Goal: Task Accomplishment & Management: Complete application form

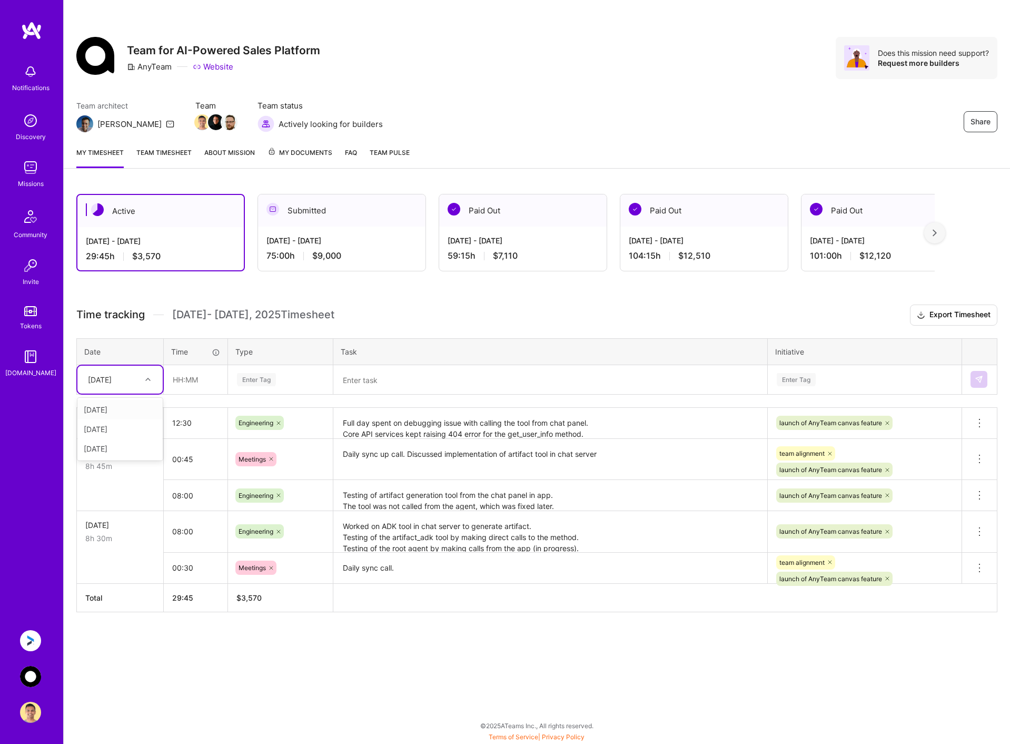
click at [148, 380] on icon at bounding box center [147, 379] width 5 height 5
click at [404, 427] on textarea "Full day spent on debugging issue with calling the tool from chat panel. Core A…" at bounding box center [551, 424] width 432 height 30
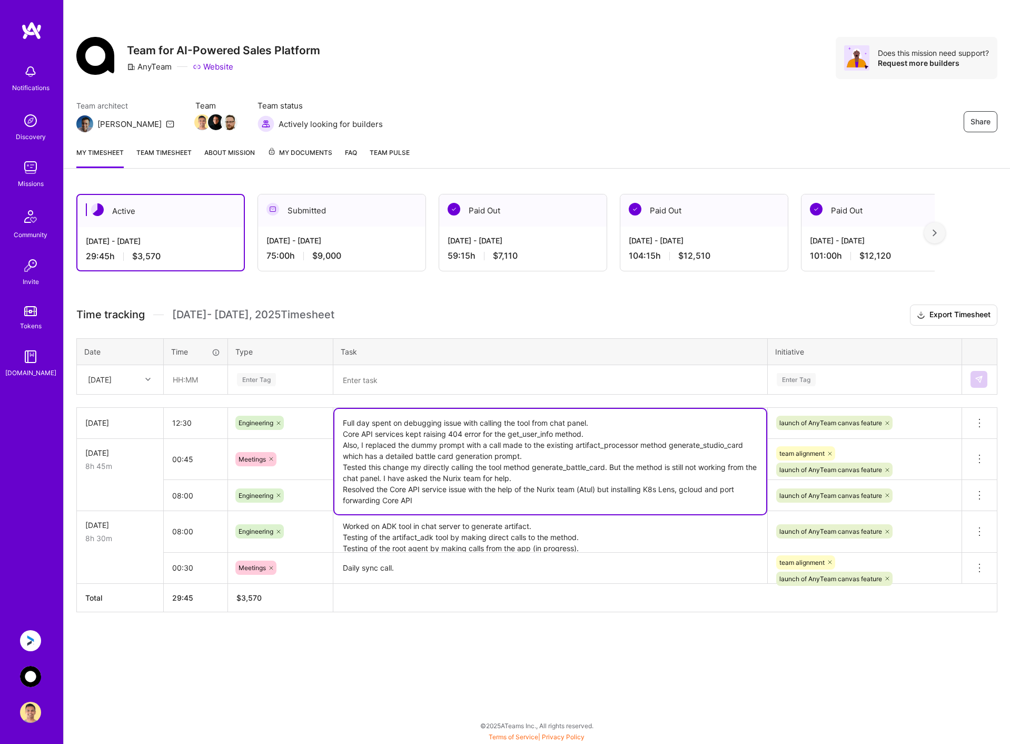
drag, startPoint x: 440, startPoint y: 503, endPoint x: 333, endPoint y: 487, distance: 108.1
click at [333, 487] on tbody "[DATE] 12:30 Engineering Full day spent on debugging issue with calling the too…" at bounding box center [537, 495] width 921 height 176
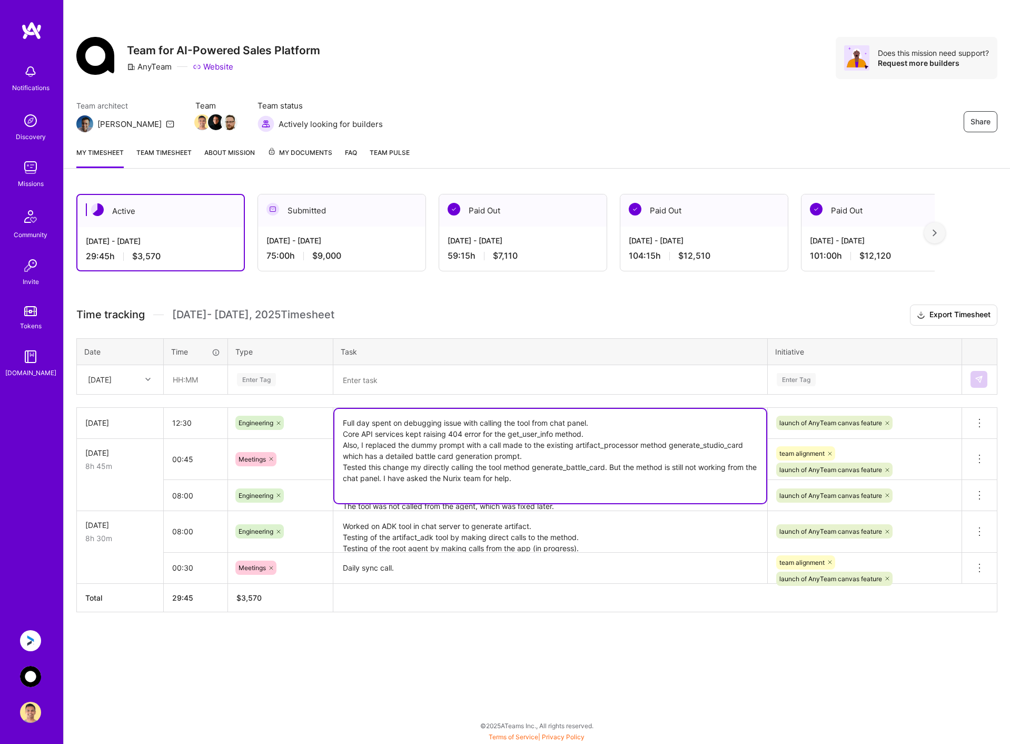
type textarea "Full day spent on debugging issue with calling the tool from chat panel. Core A…"
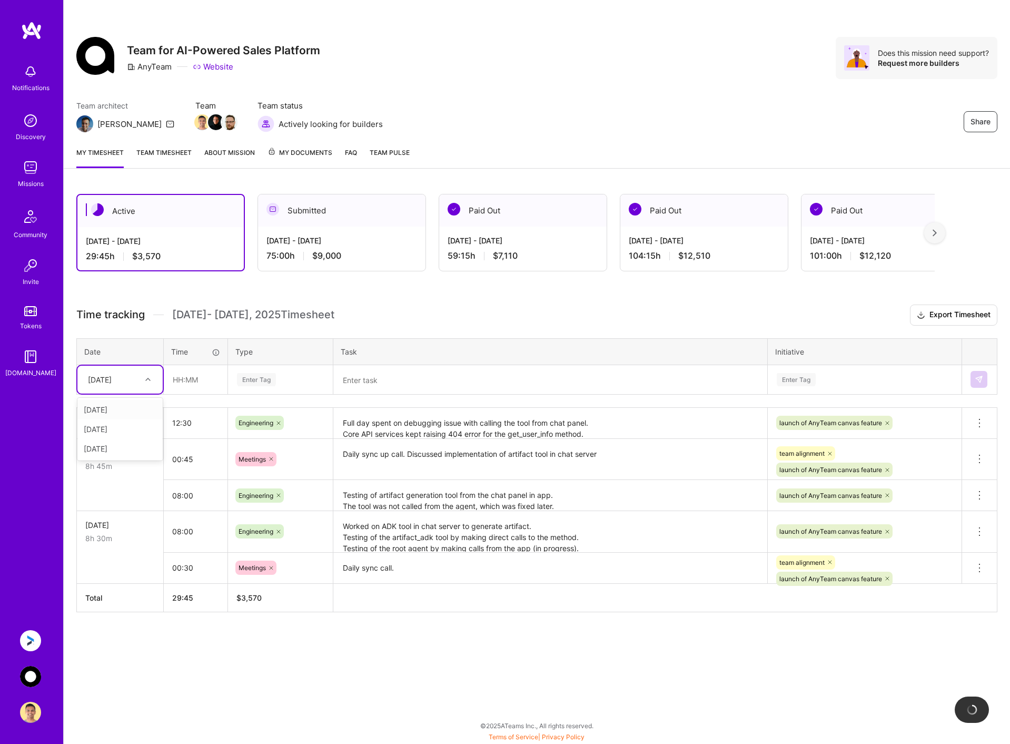
click at [140, 381] on div "[DATE]" at bounding box center [112, 379] width 58 height 17
click at [132, 451] on div "[DATE]" at bounding box center [119, 448] width 85 height 19
click at [204, 379] on input "text" at bounding box center [195, 380] width 63 height 28
type input "02:00"
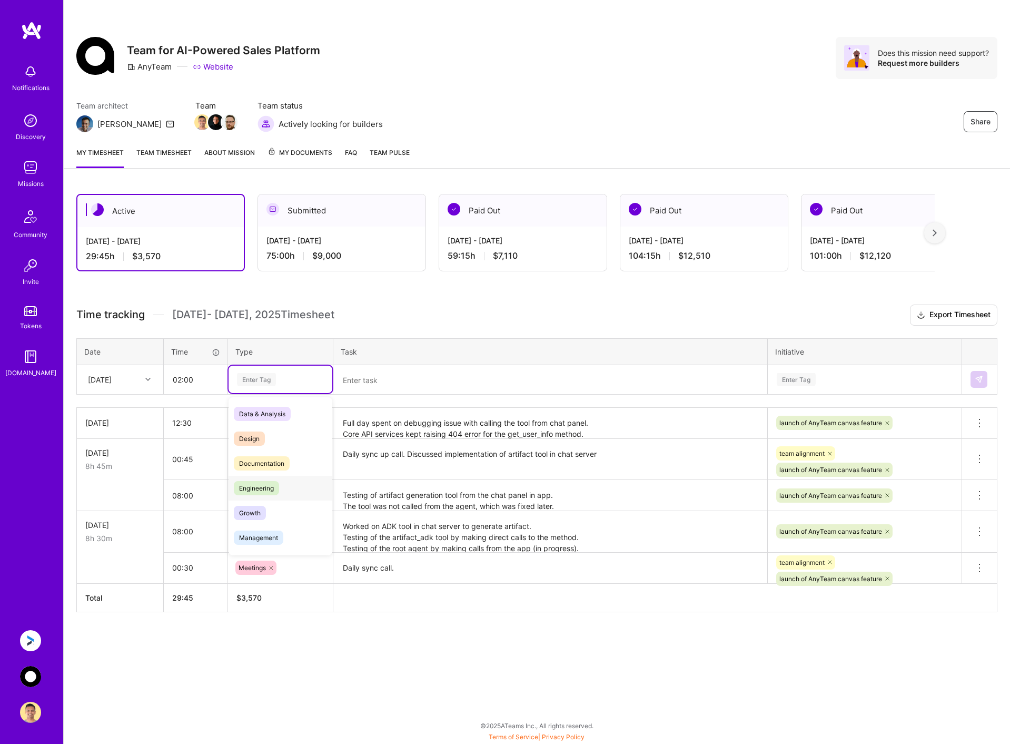
click at [271, 484] on span "Engineering" at bounding box center [256, 488] width 45 height 14
click at [400, 385] on textarea at bounding box center [551, 380] width 432 height 28
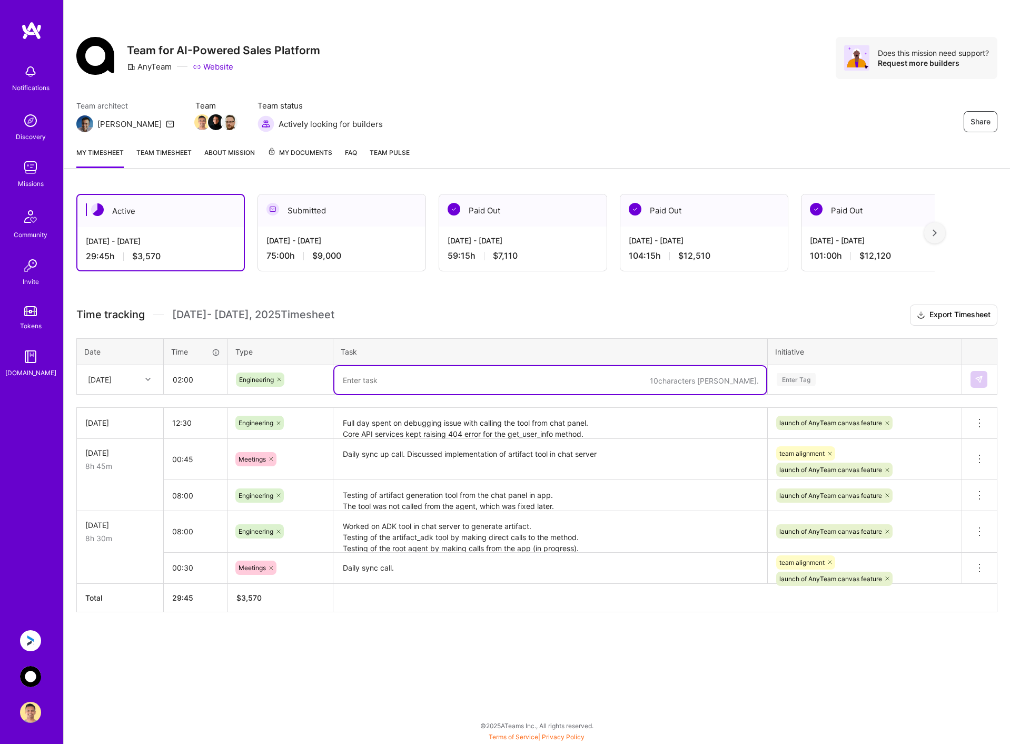
paste textarea "Resolved the Core API service issue with the help of the Nurix team (Atul) but …"
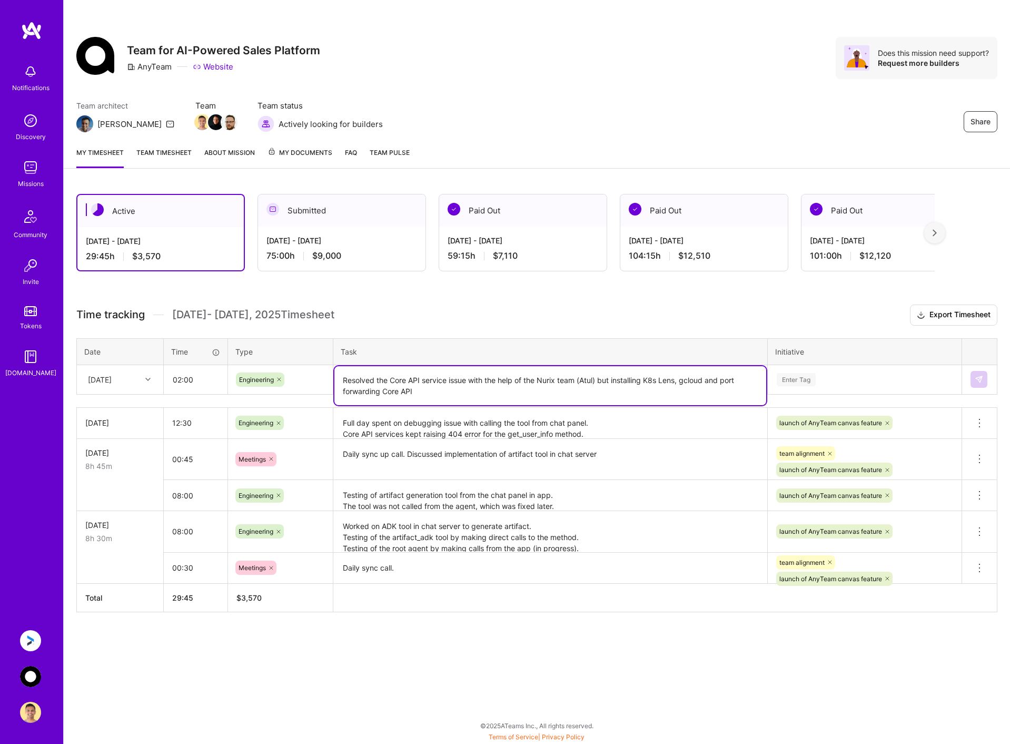
type textarea "Resolved the Core API service issue with the help of the Nurix team (Atul) but …"
click at [838, 377] on div "Enter Tag" at bounding box center [865, 379] width 178 height 13
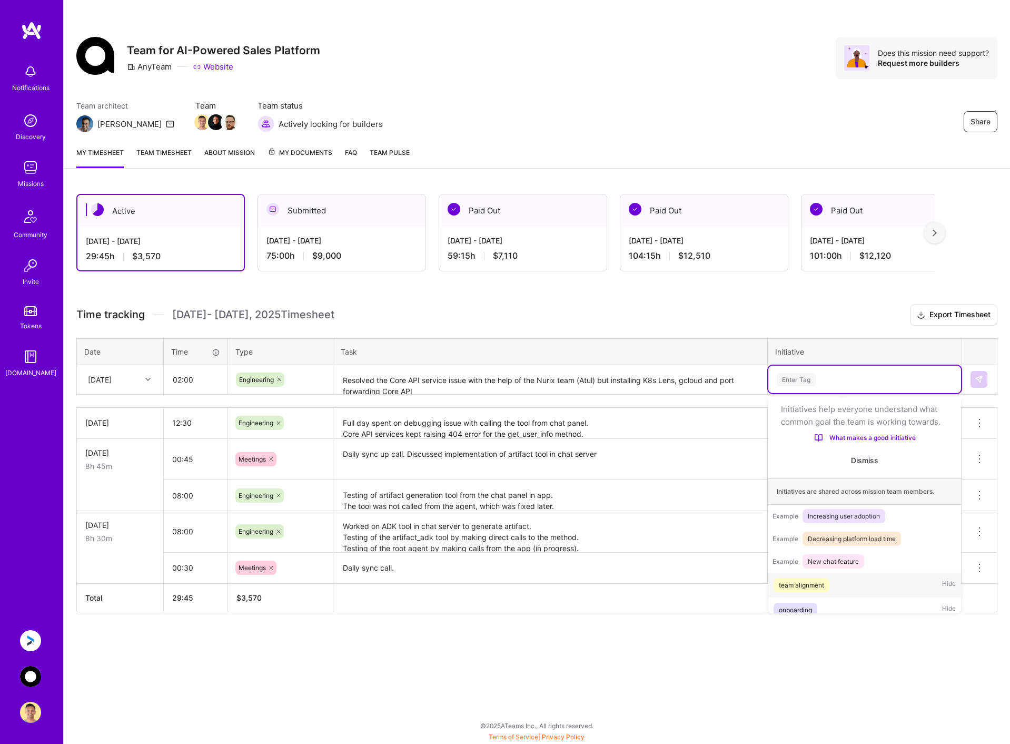
scroll to position [33, 0]
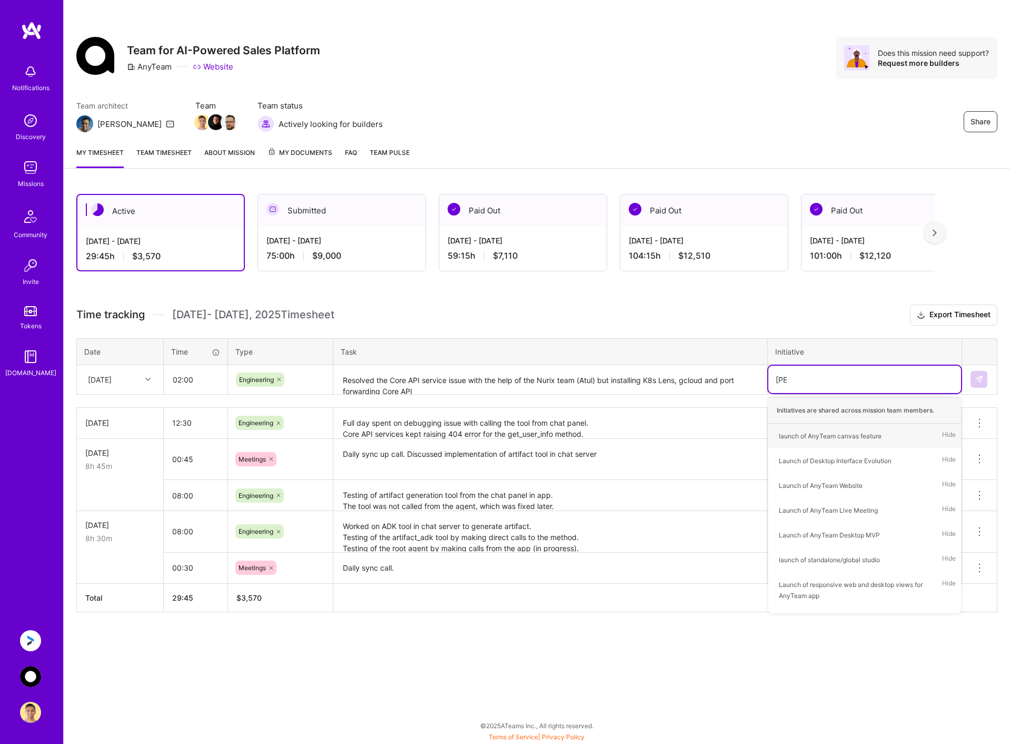
type input "laun"
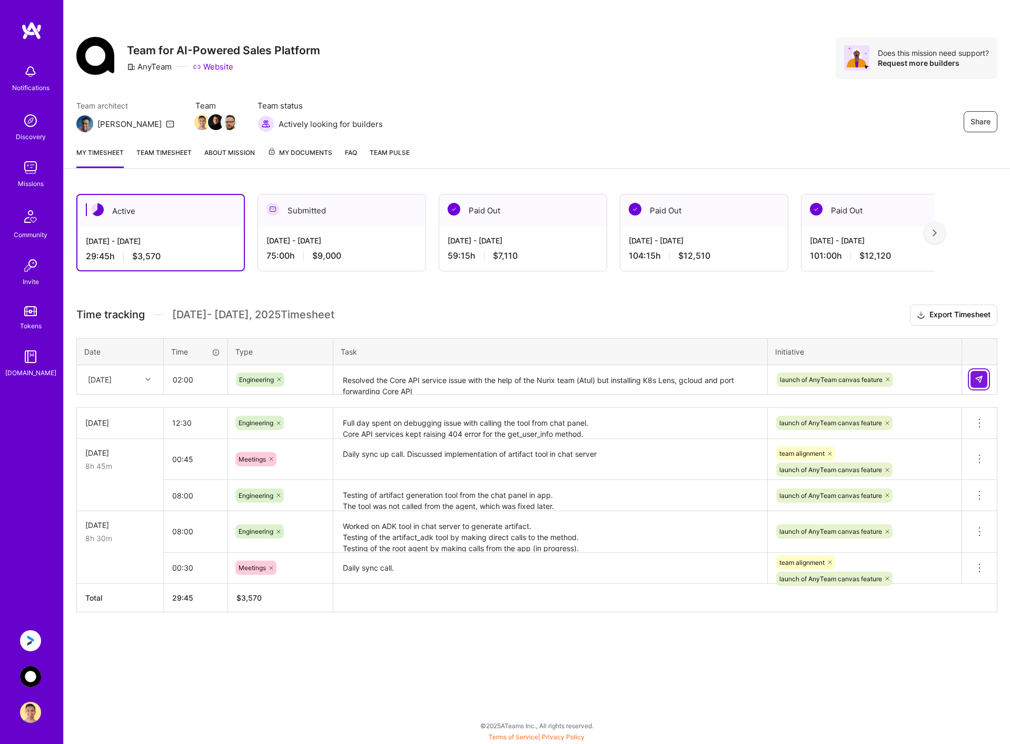
click at [981, 378] on img at bounding box center [979, 379] width 8 height 8
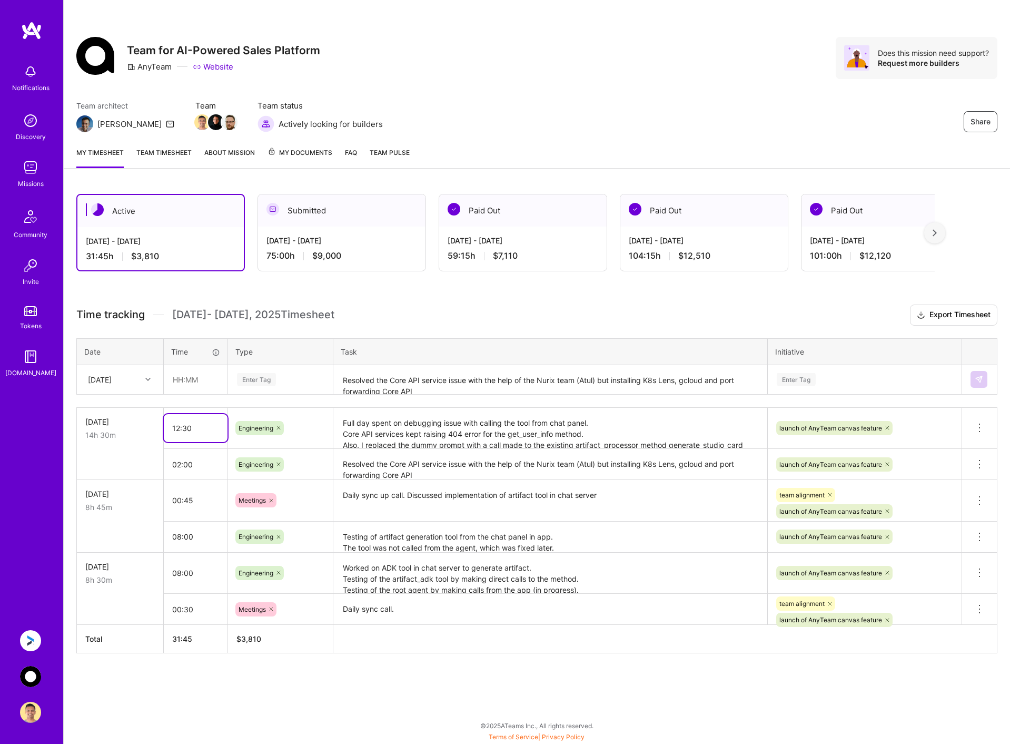
drag, startPoint x: 179, startPoint y: 429, endPoint x: 310, endPoint y: 412, distance: 131.7
click at [179, 429] on input "12:30" at bounding box center [196, 428] width 64 height 28
click at [476, 426] on textarea "Full day spent on debugging issue with calling the tool from chat panel. Core A…" at bounding box center [551, 429] width 432 height 40
drag, startPoint x: 186, startPoint y: 426, endPoint x: 220, endPoint y: 426, distance: 33.7
click at [186, 426] on input "10:30" at bounding box center [196, 428] width 64 height 28
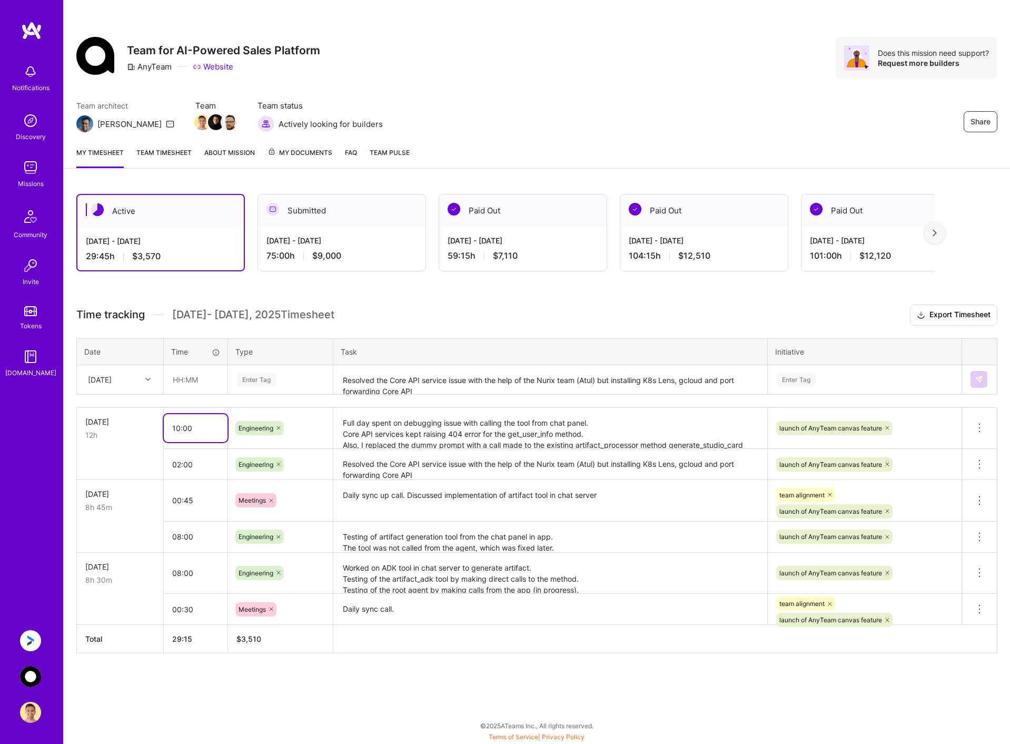
type input "10:00"
click at [199, 381] on input "text" at bounding box center [195, 380] width 63 height 28
click at [180, 381] on input "00:30" at bounding box center [195, 380] width 63 height 28
type input "01:00"
drag, startPoint x: 194, startPoint y: 427, endPoint x: 175, endPoint y: 427, distance: 19.0
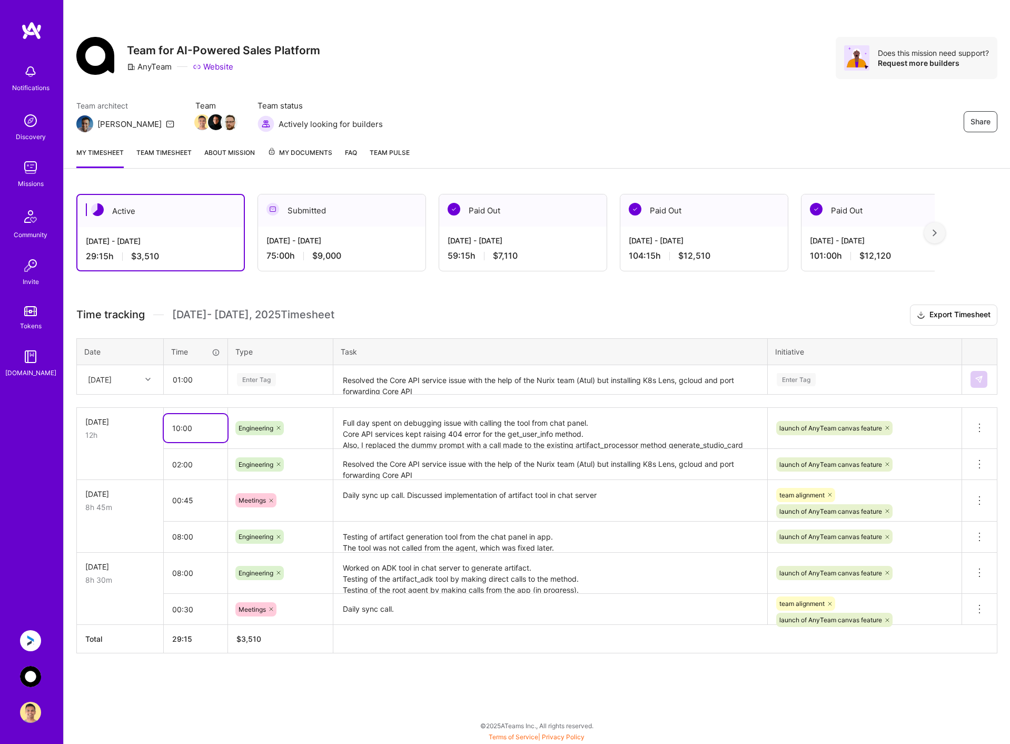
click at [175, 427] on input "10:00" at bounding box center [196, 428] width 64 height 28
type input "09:30"
click at [302, 381] on div "Enter Tag" at bounding box center [280, 379] width 89 height 13
type input "eng"
click at [289, 412] on div "Engineering" at bounding box center [281, 413] width 104 height 25
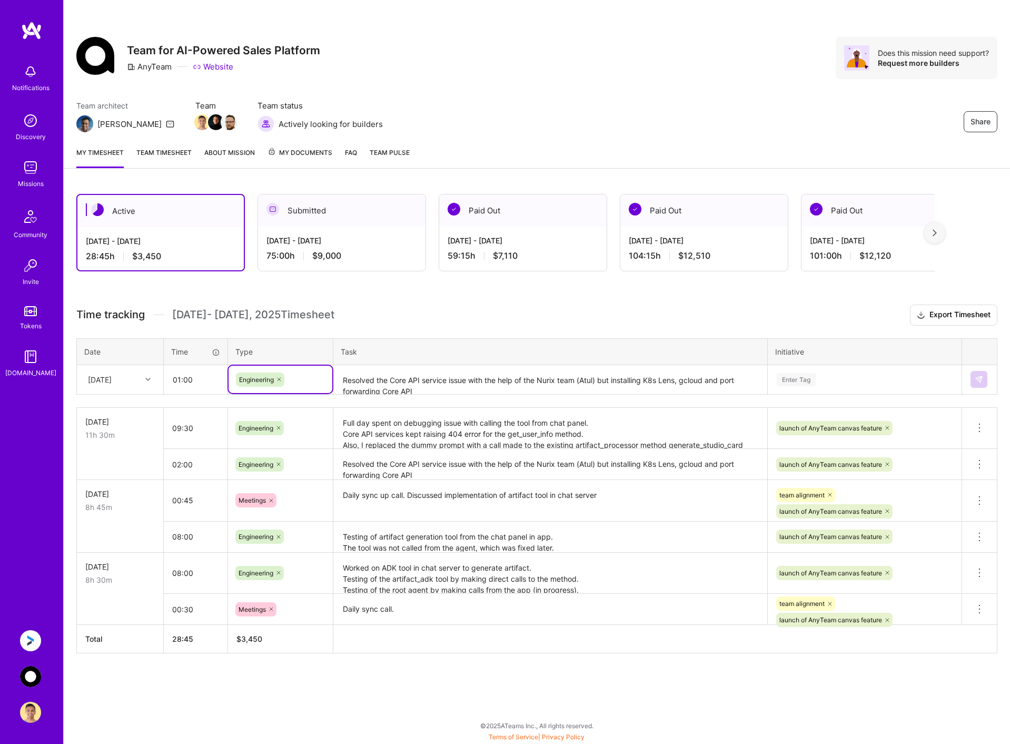
click at [368, 382] on textarea "Resolved the Core API service issue with the help of the Nurix team (Atul) but …" at bounding box center [551, 380] width 432 height 28
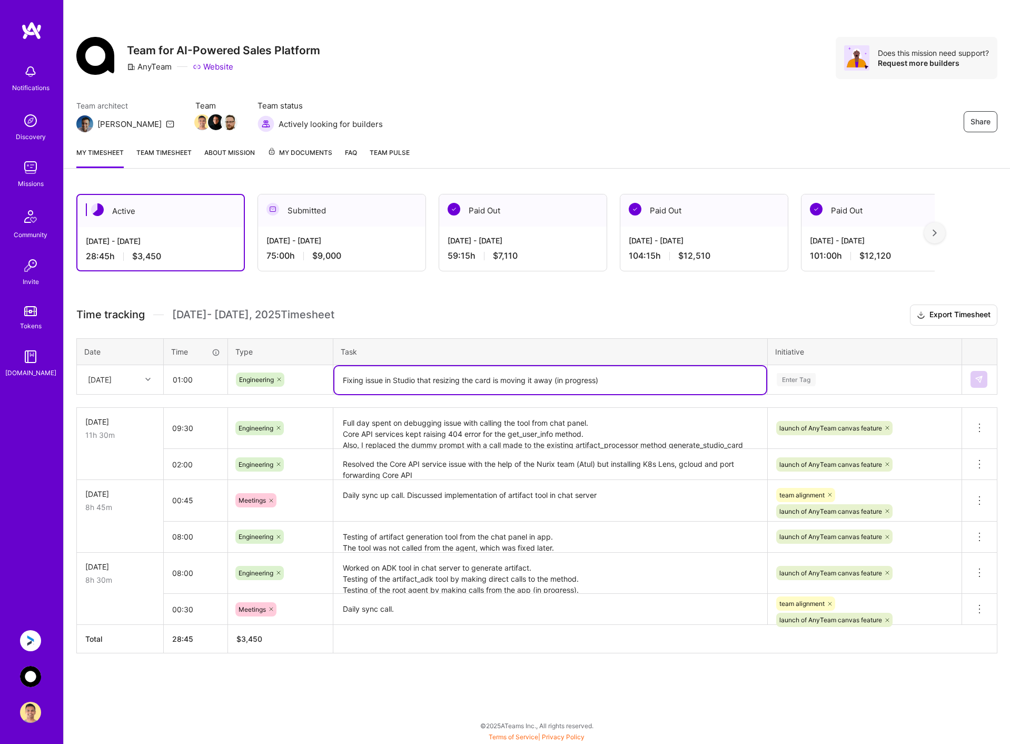
type textarea "Fixing issue in Studio that resizing the card is moving it away (in progress)"
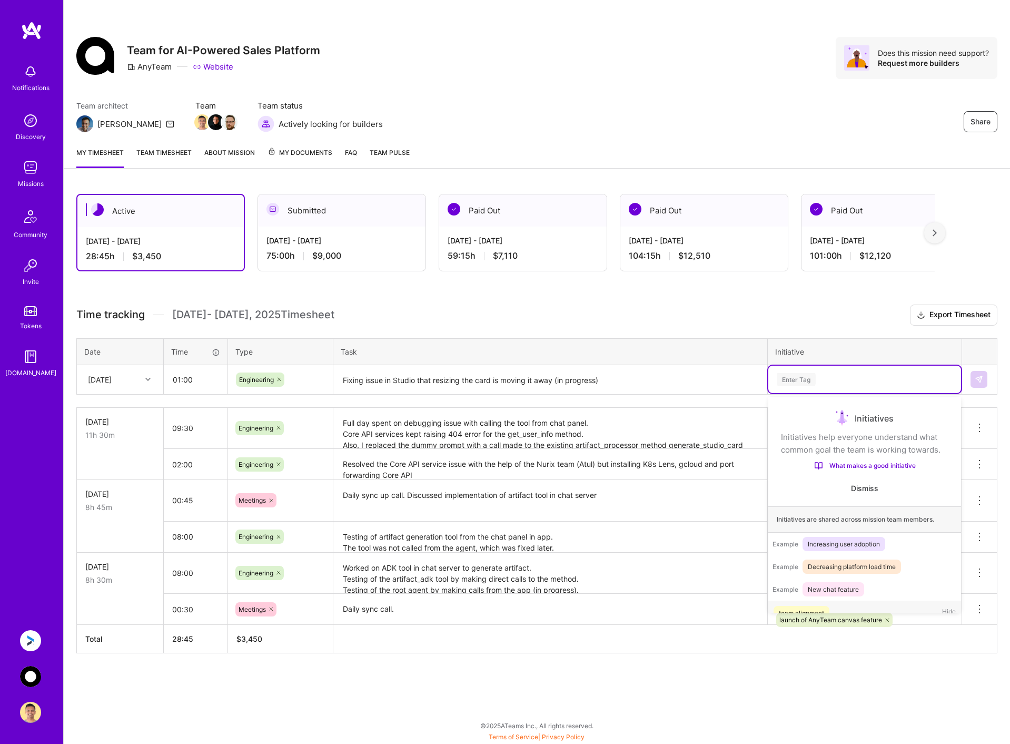
click at [878, 369] on div "Enter Tag" at bounding box center [865, 379] width 193 height 27
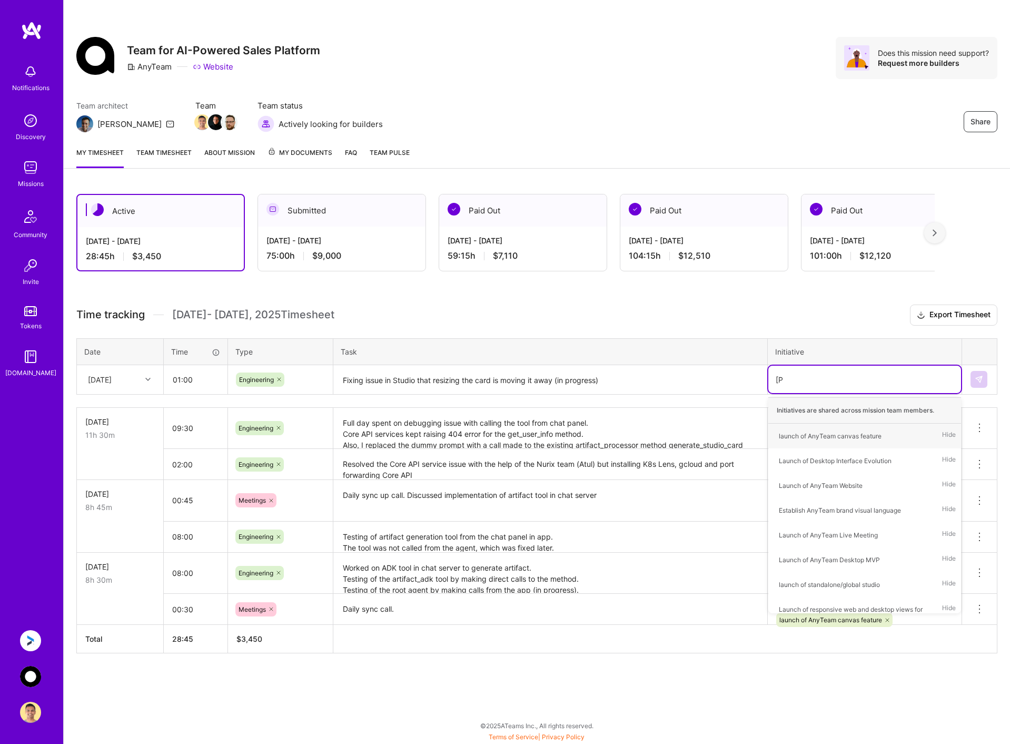
type input "laun"
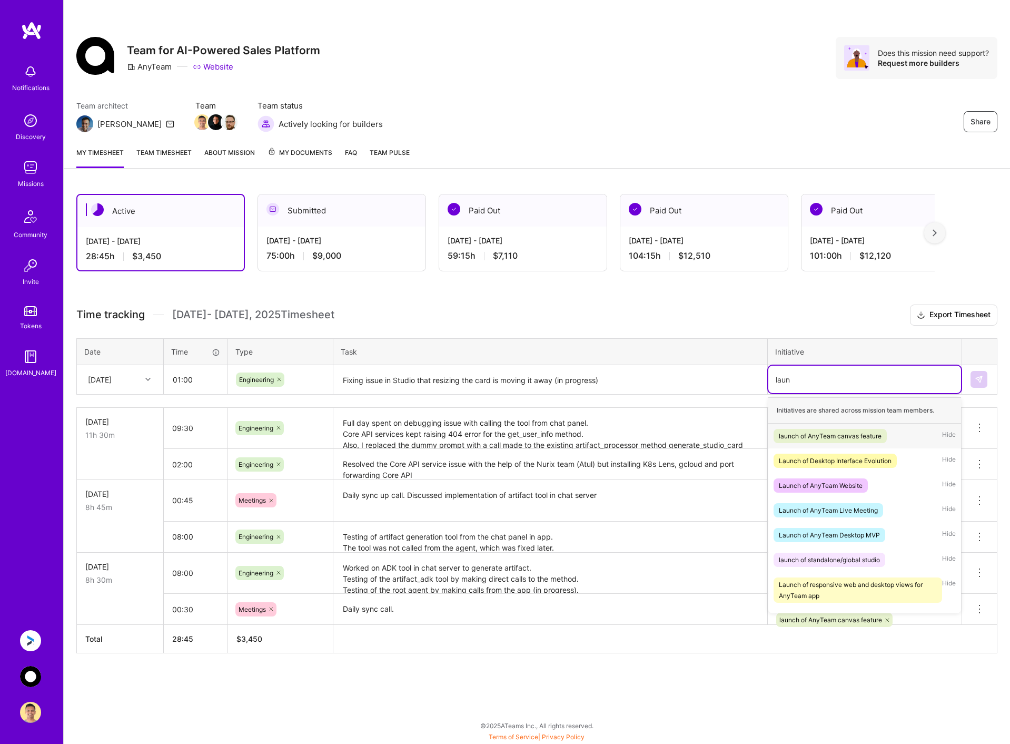
drag, startPoint x: 824, startPoint y: 438, endPoint x: 843, endPoint y: 424, distance: 24.0
click at [826, 436] on div "launch of AnyTeam canvas feature" at bounding box center [830, 435] width 103 height 11
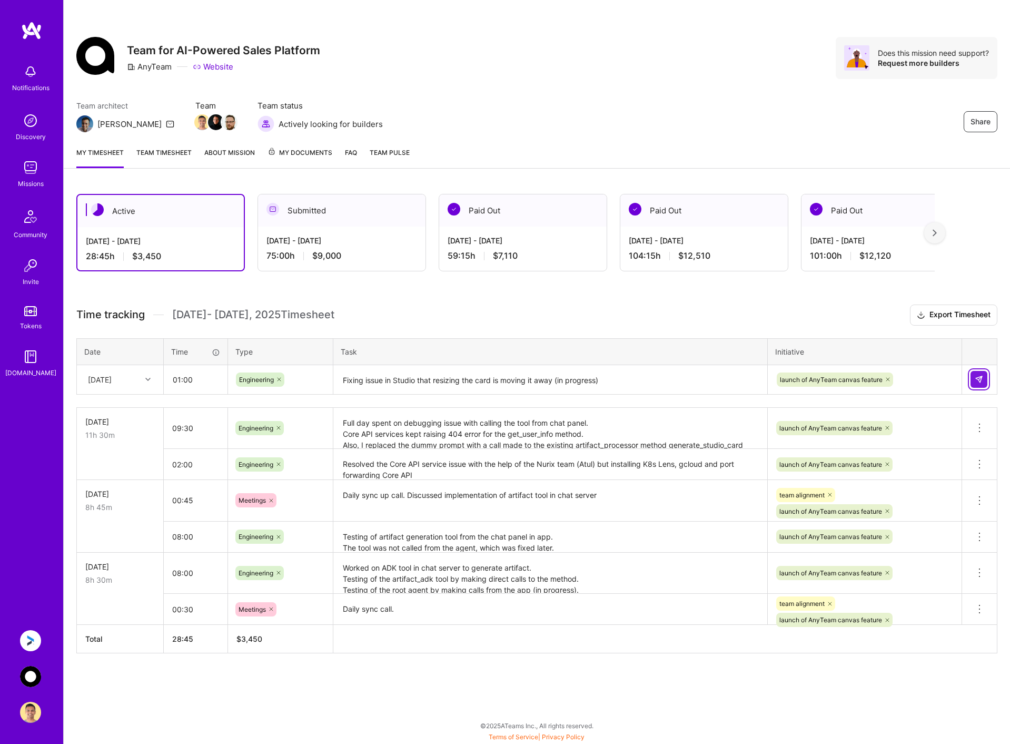
click at [975, 376] on img at bounding box center [979, 379] width 8 height 8
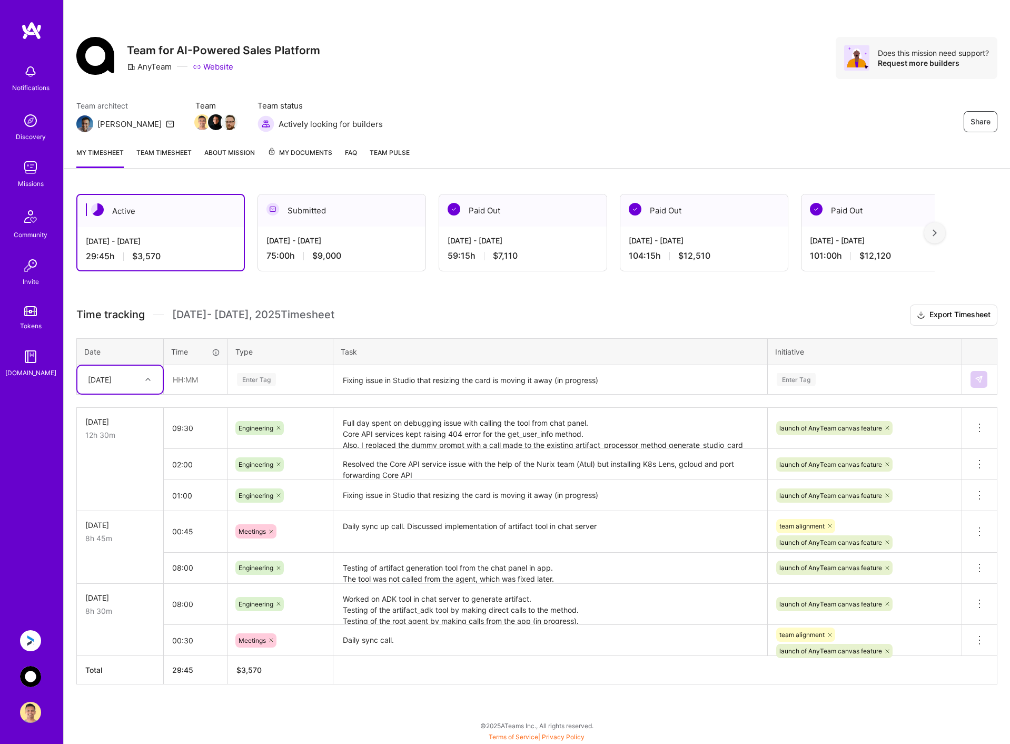
click at [626, 434] on textarea "Full day spent on debugging issue with calling the tool from chat panel. Core A…" at bounding box center [551, 429] width 432 height 40
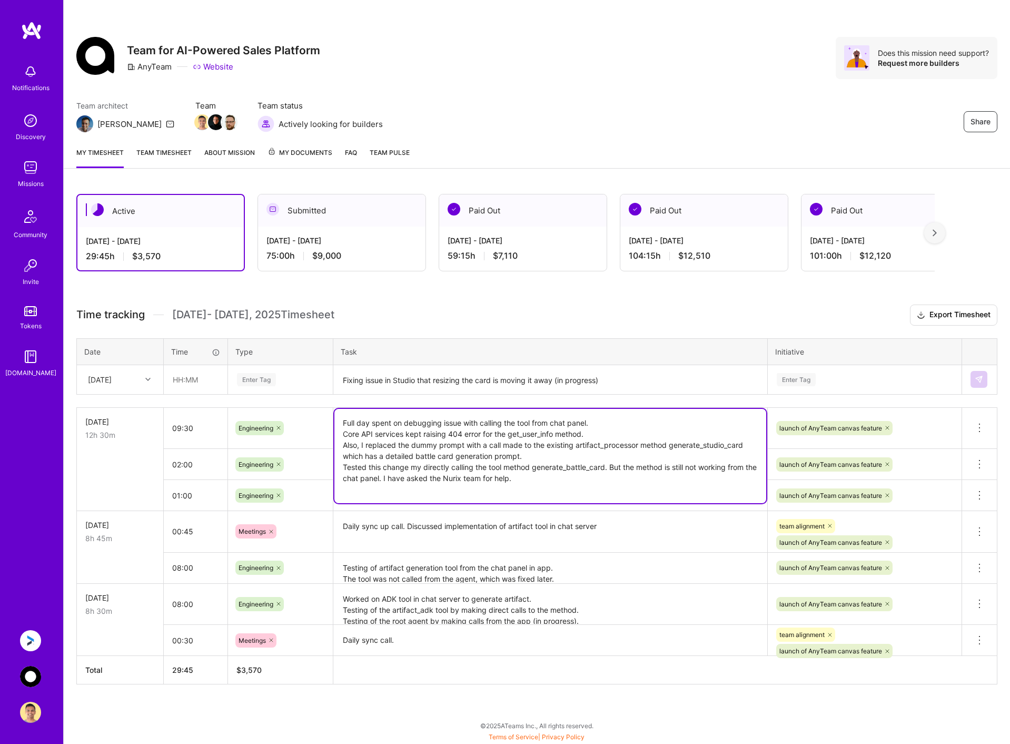
click at [563, 483] on textarea "Full day spent on debugging issue with calling the tool from chat panel. Core A…" at bounding box center [551, 456] width 432 height 94
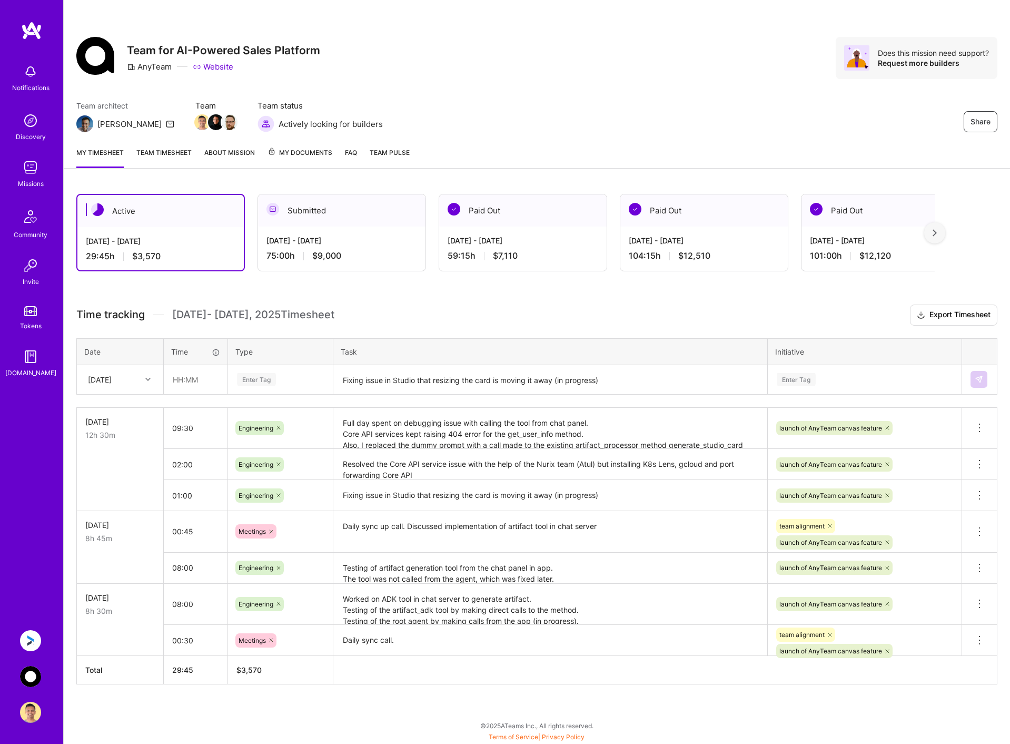
click at [695, 316] on h3 "Time tracking [DATE] - [DATE] Timesheet Export Timesheet" at bounding box center [536, 314] width 921 height 21
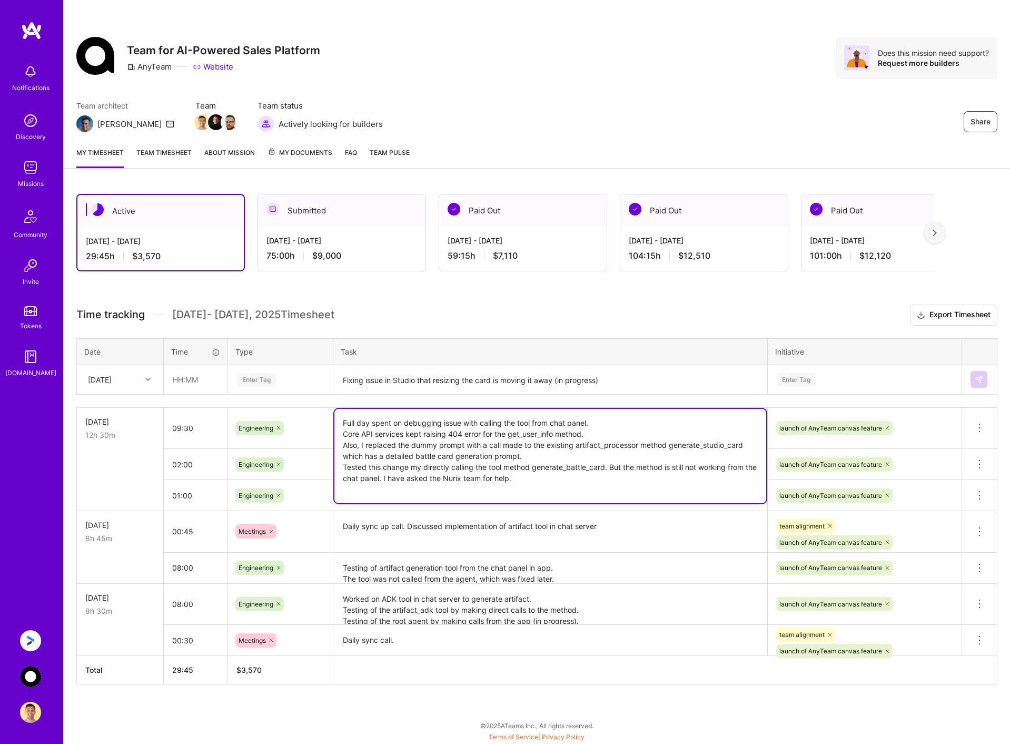
click at [414, 438] on textarea "Full day spent on debugging issue with calling the tool from chat panel. Core A…" at bounding box center [551, 456] width 432 height 94
drag, startPoint x: 367, startPoint y: 446, endPoint x: 558, endPoint y: 459, distance: 191.2
click at [558, 459] on textarea "Full day spent on debugging issue with calling the tool from chat panel. Core A…" at bounding box center [551, 456] width 432 height 94
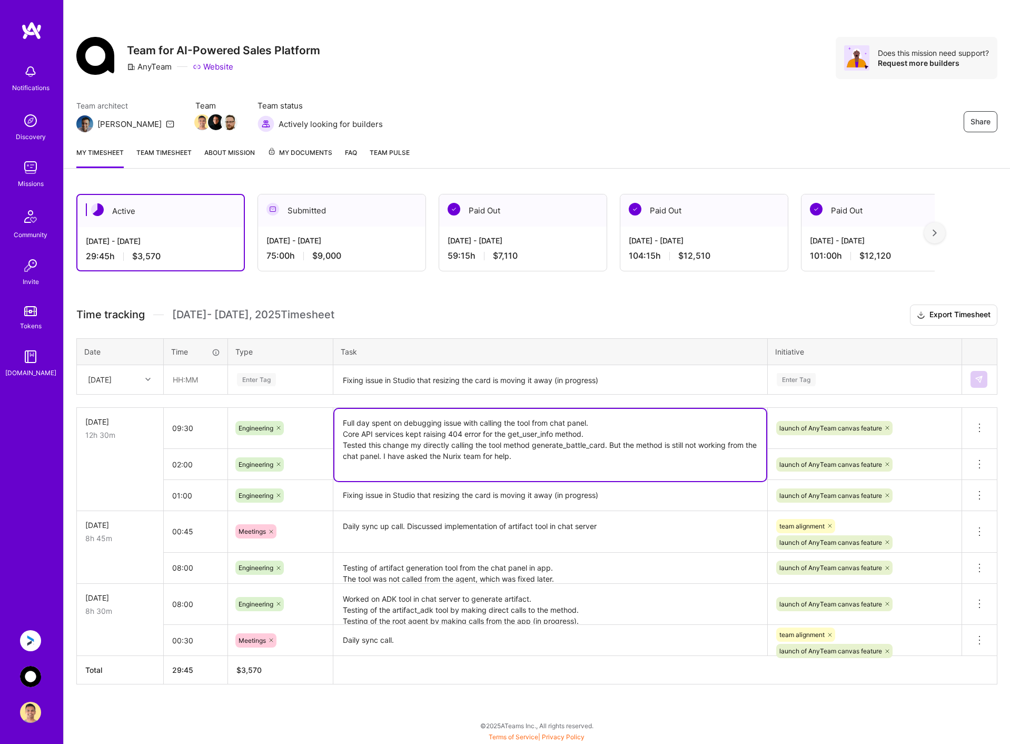
paste textarea "replaced the dummy prompt with a call made to the existing artifact_processor m…"
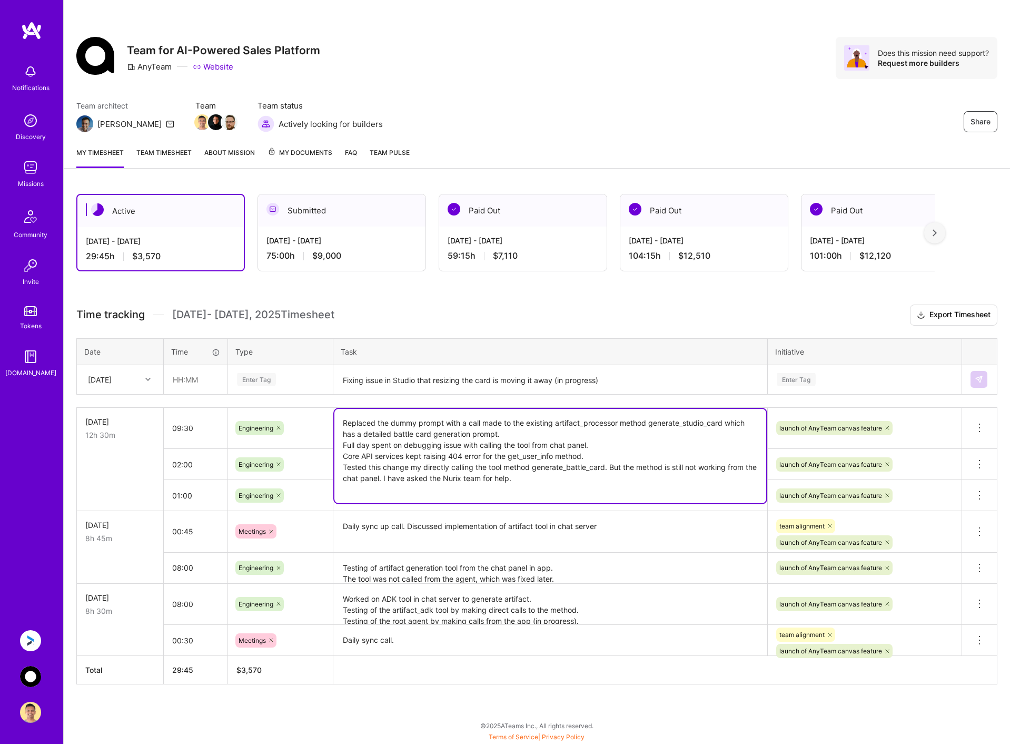
click at [445, 422] on textarea "Replaced the dummy prompt with a call made to the existing artifact_processor m…" at bounding box center [551, 456] width 432 height 94
type textarea "Replaced the dummy prompt for battle card generation with a call made to the ex…"
click at [587, 311] on h3 "Time tracking [DATE] - [DATE] Timesheet Export Timesheet" at bounding box center [536, 314] width 921 height 21
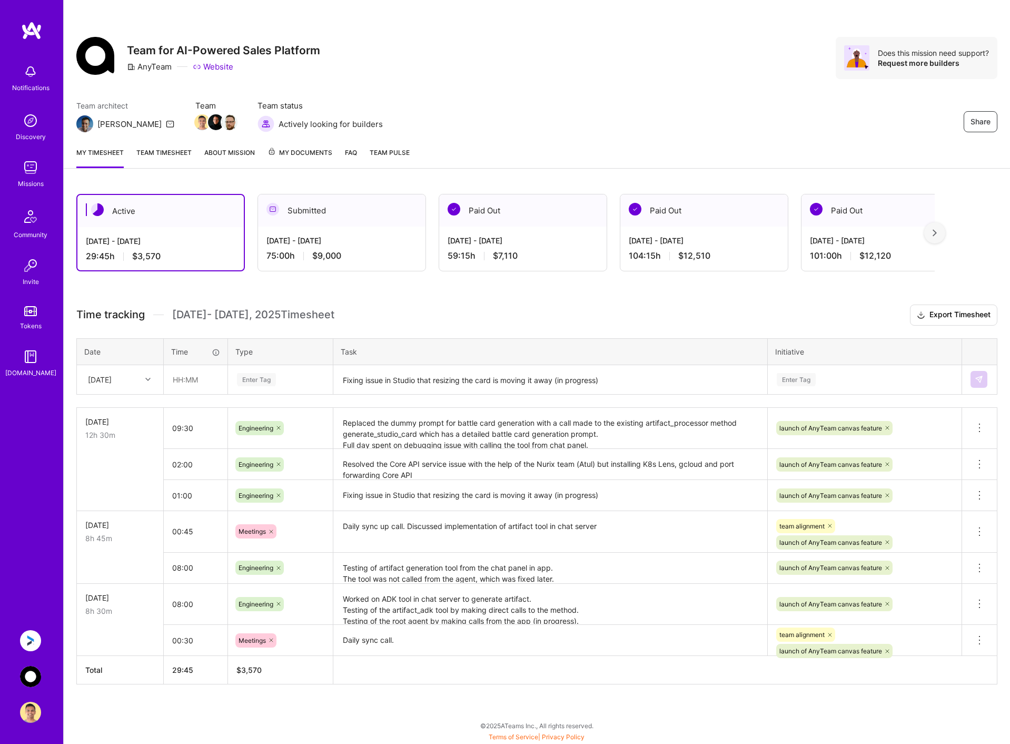
click at [26, 638] on img at bounding box center [30, 640] width 21 height 21
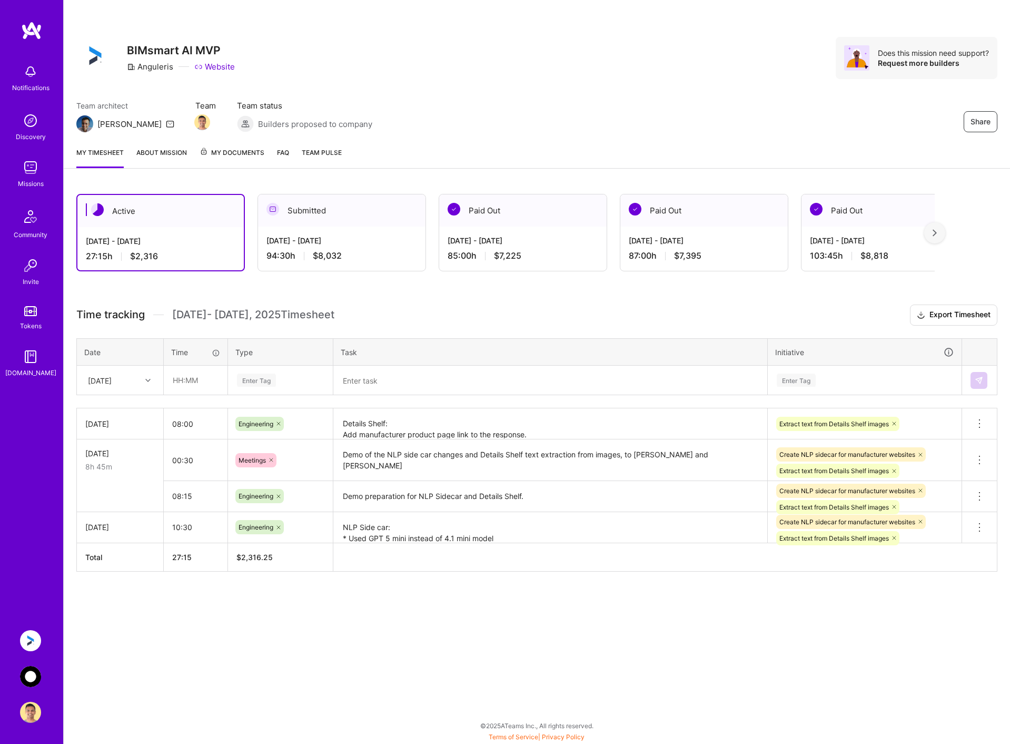
click at [388, 254] on div "94:30 h $8,032" at bounding box center [342, 255] width 151 height 11
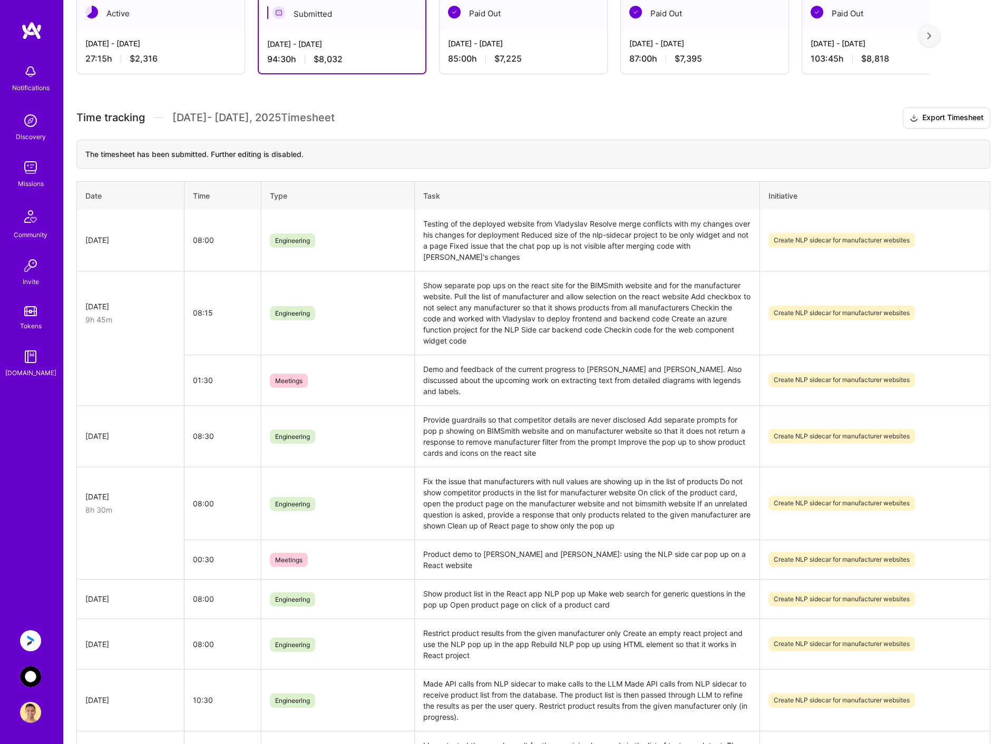
scroll to position [196, 0]
click at [37, 670] on img at bounding box center [30, 676] width 21 height 21
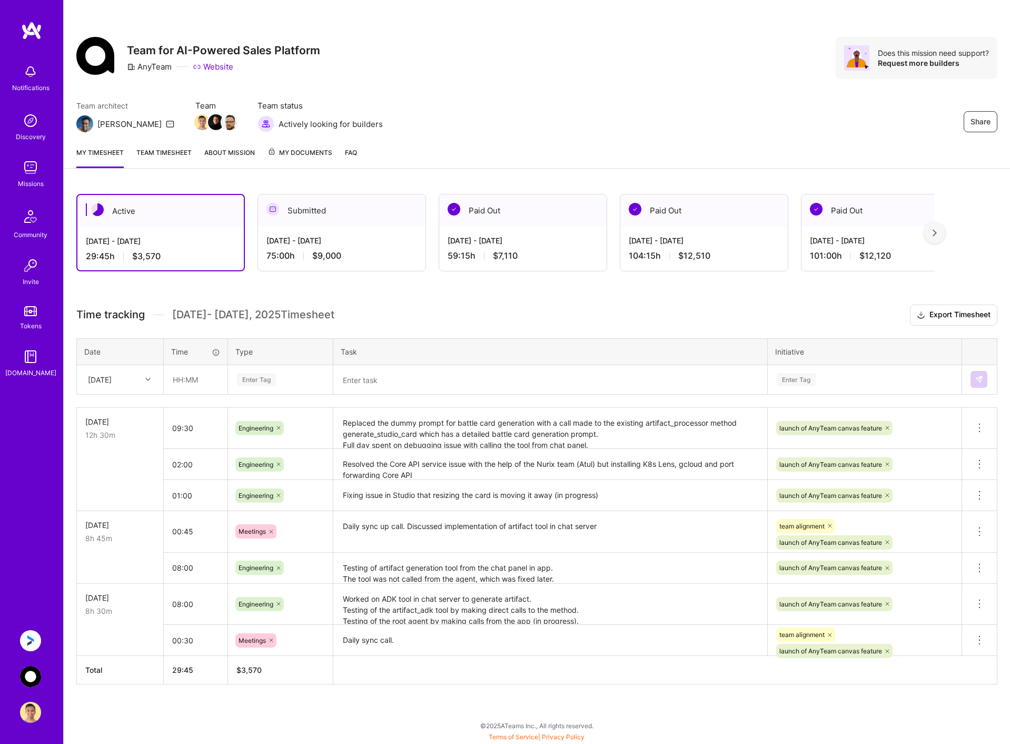
click at [386, 255] on div "75:00 h $9,000" at bounding box center [342, 255] width 151 height 11
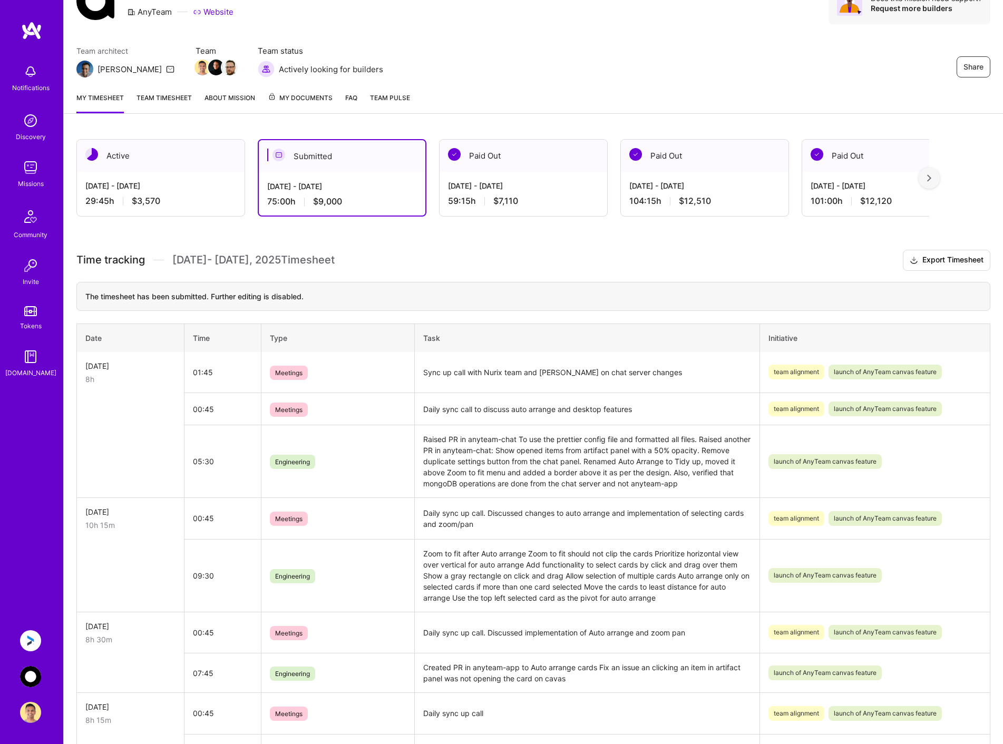
scroll to position [27, 0]
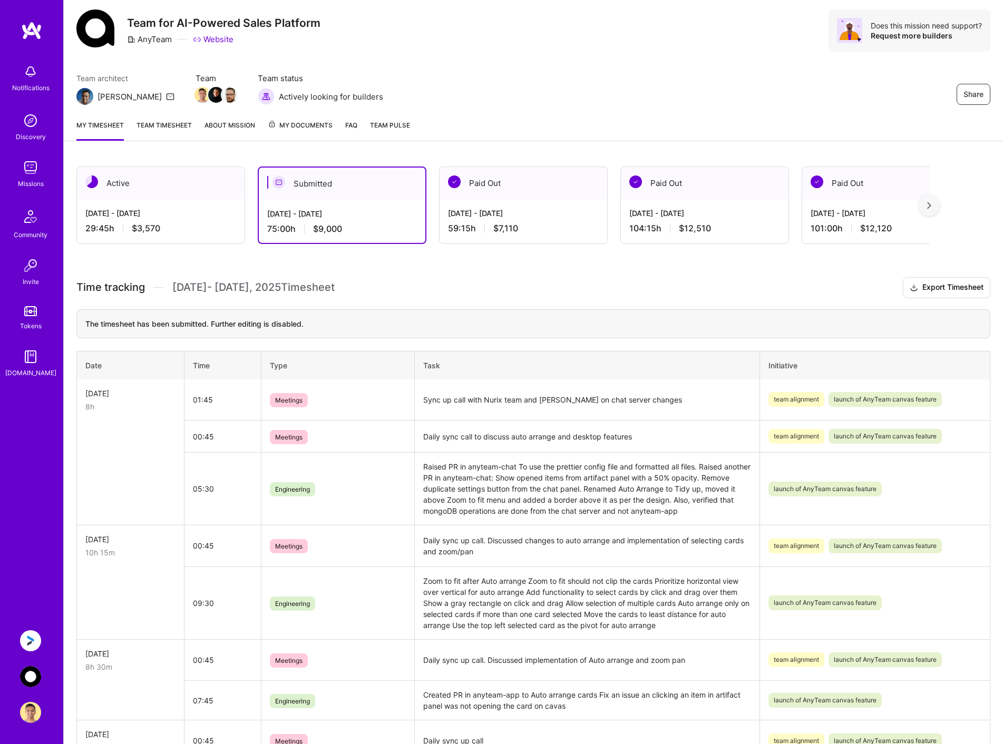
click at [31, 646] on img at bounding box center [30, 640] width 21 height 21
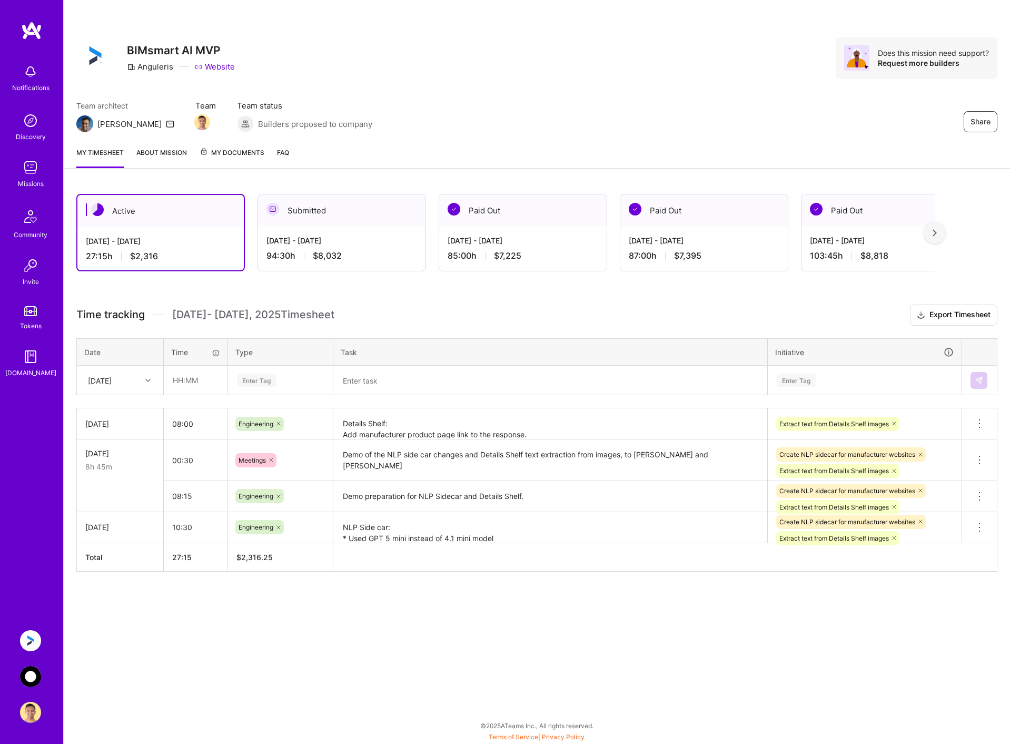
click at [358, 237] on div "[DATE] - [DATE]" at bounding box center [342, 240] width 151 height 11
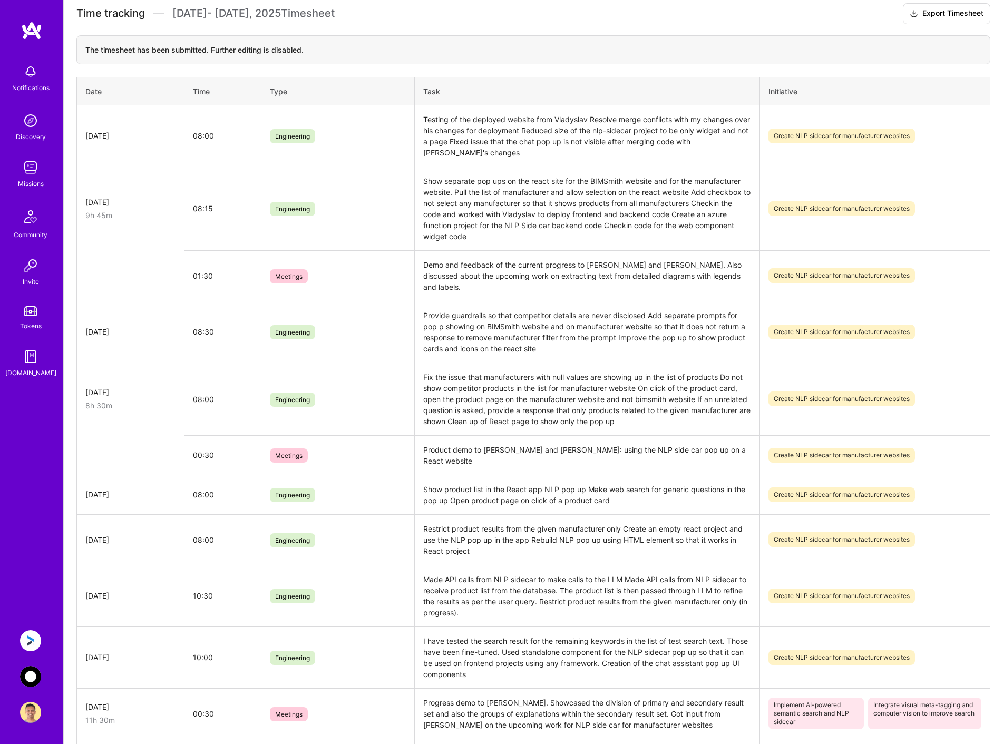
scroll to position [249, 0]
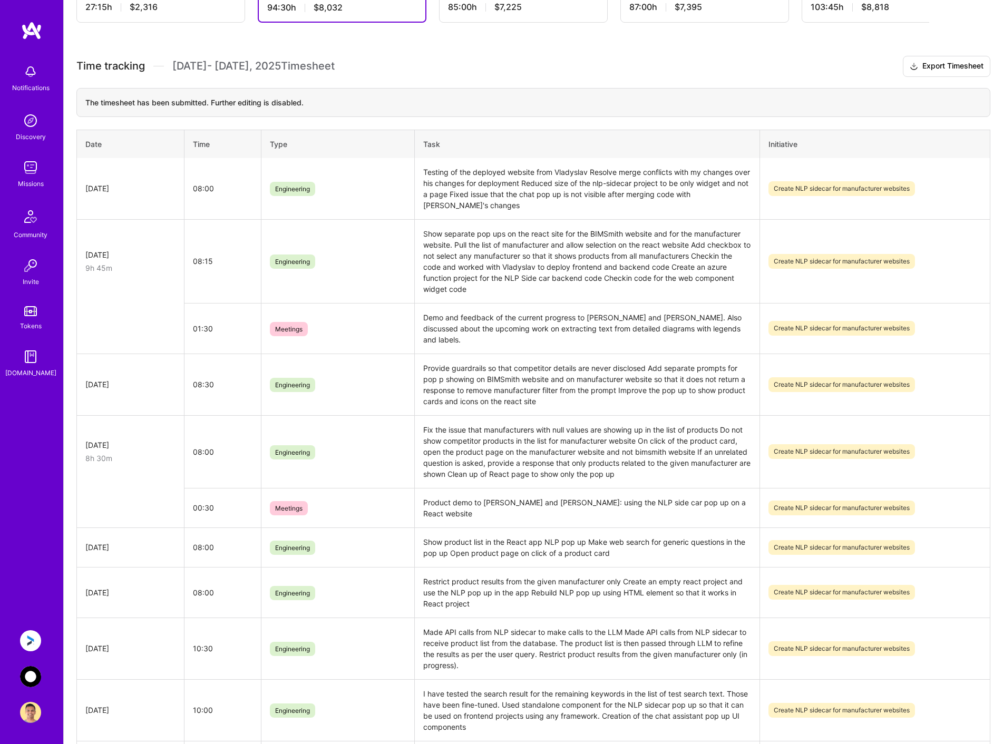
click at [31, 675] on img at bounding box center [30, 676] width 21 height 21
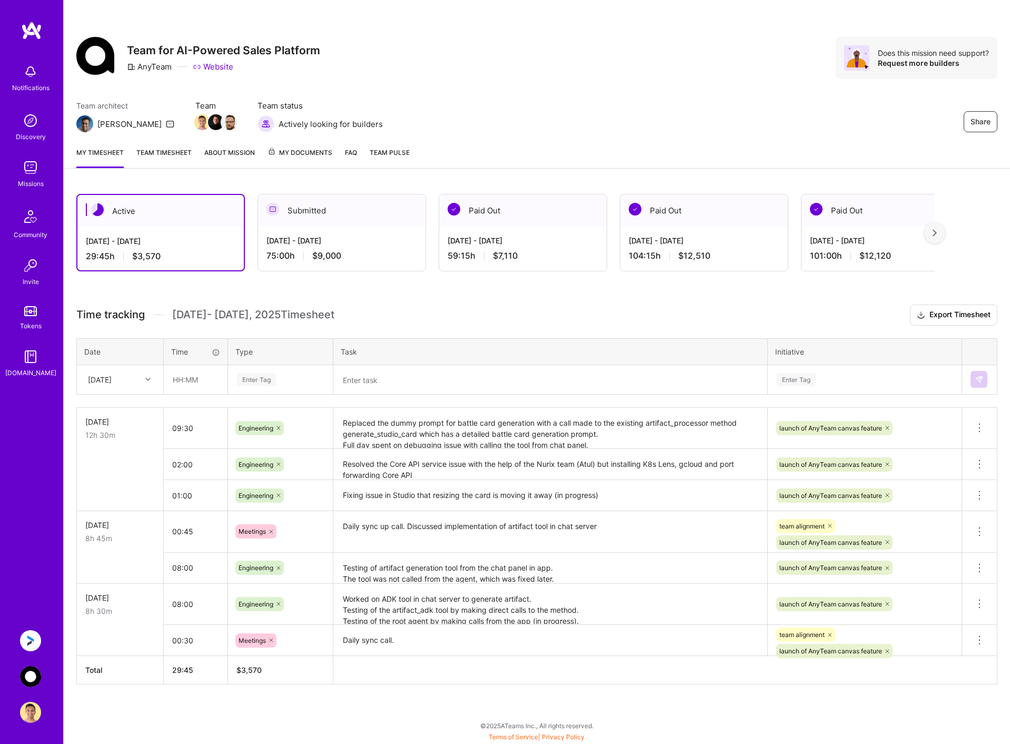
click at [339, 222] on div "Submitted" at bounding box center [342, 210] width 168 height 32
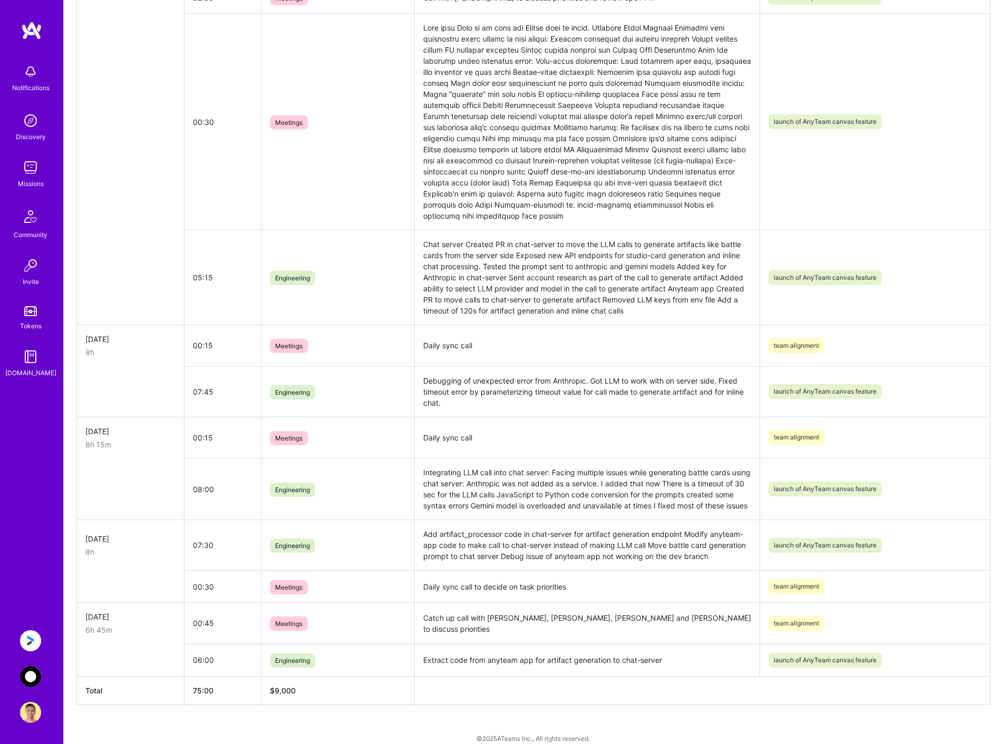
scroll to position [923, 0]
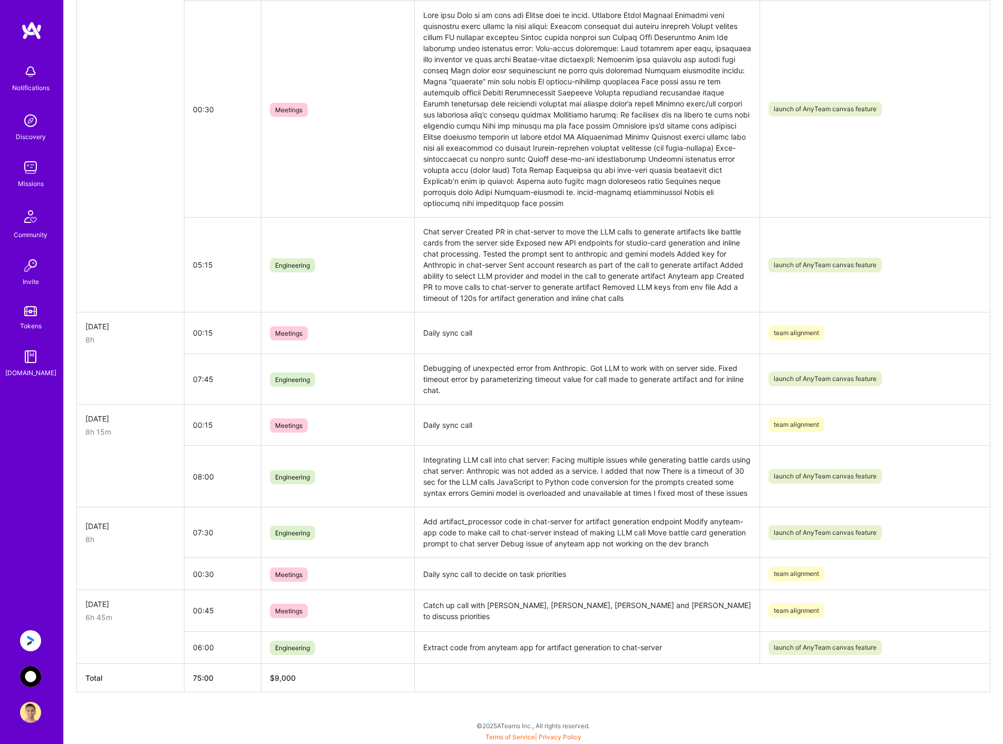
click at [35, 631] on img at bounding box center [30, 640] width 21 height 21
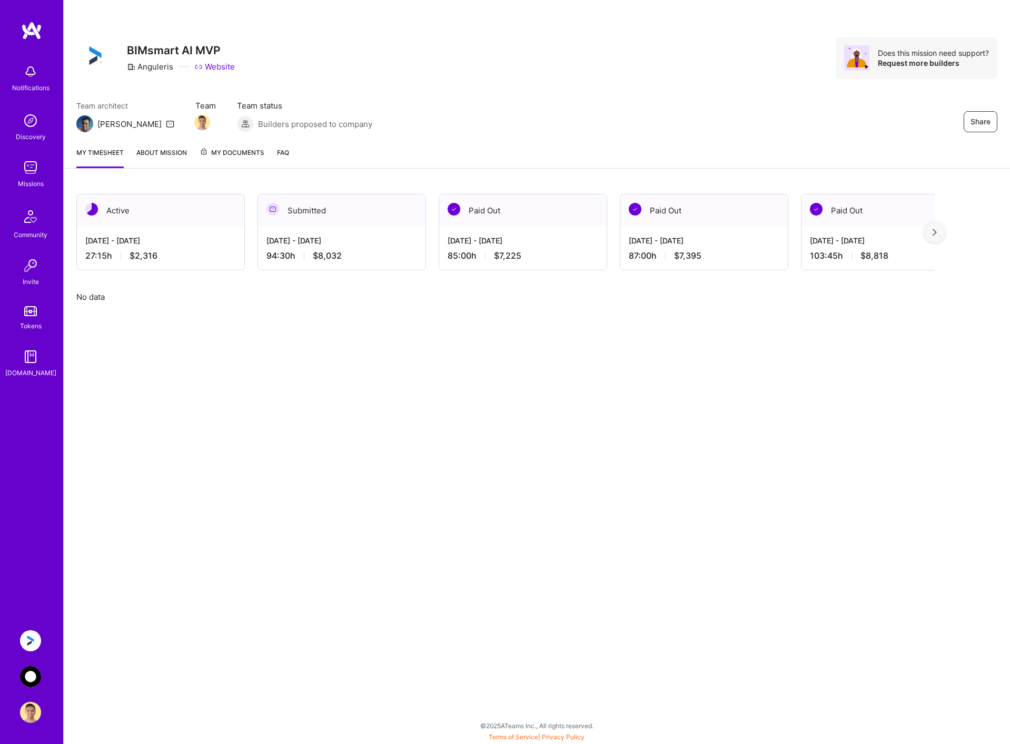
click at [341, 236] on div "[DATE] - [DATE]" at bounding box center [342, 240] width 151 height 11
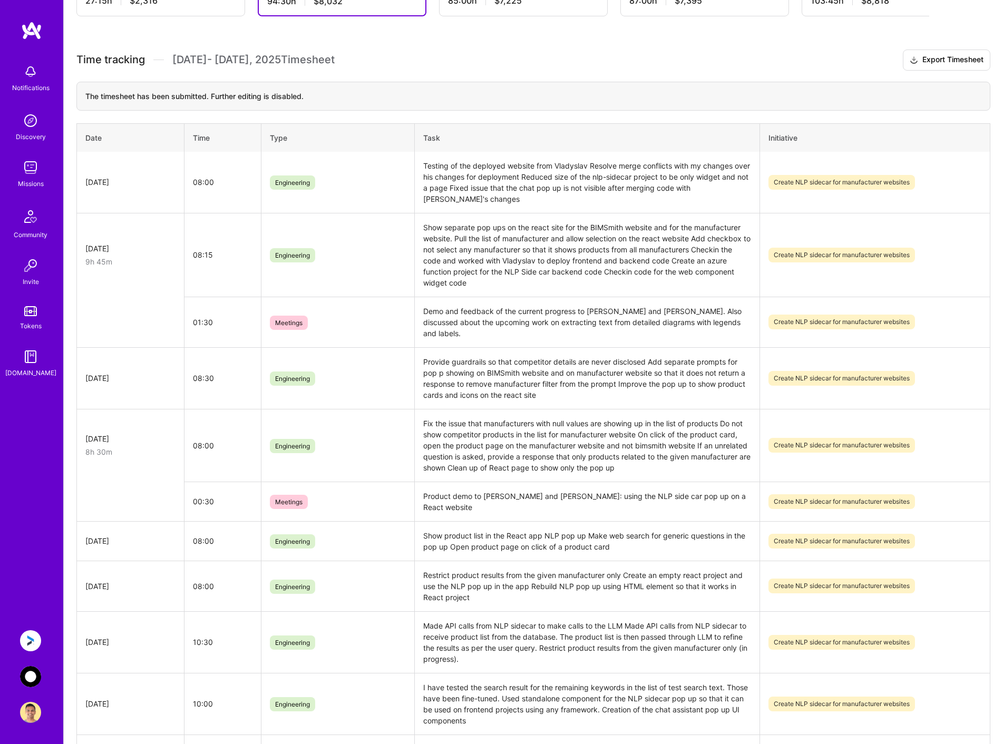
scroll to position [249, 0]
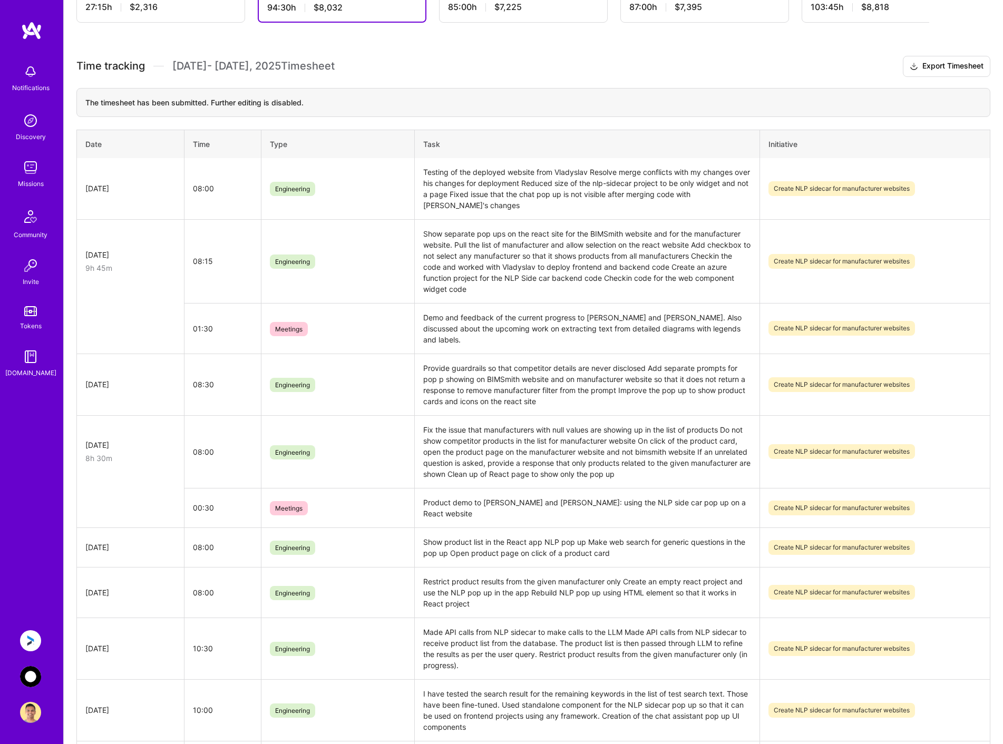
click at [30, 679] on img at bounding box center [30, 676] width 21 height 21
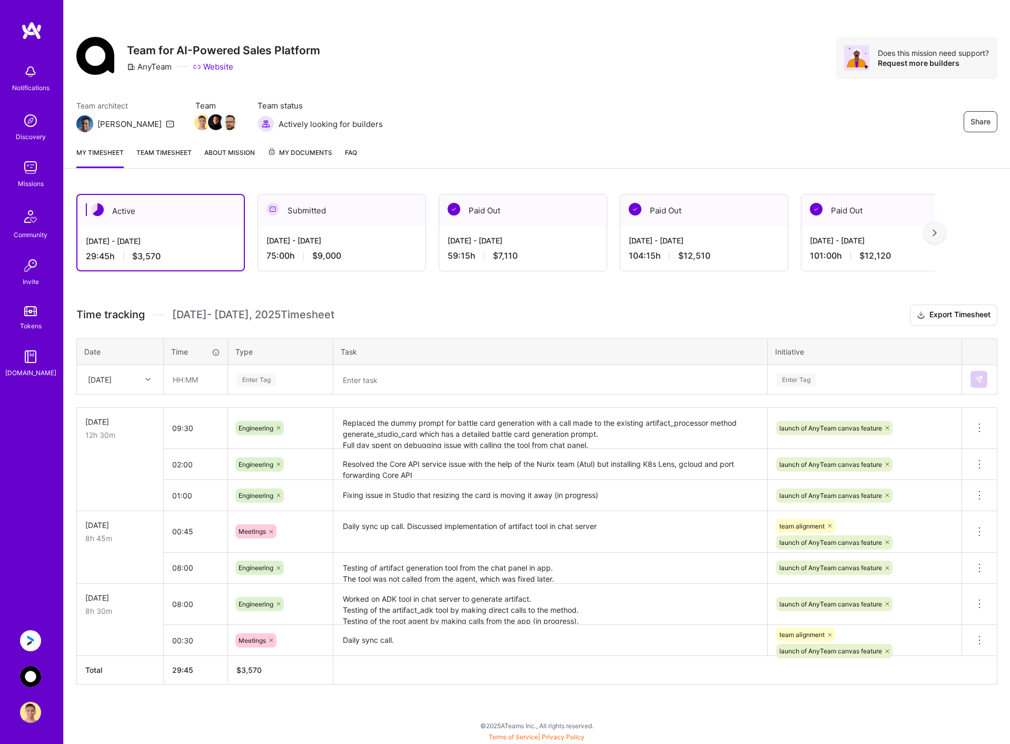
click at [562, 249] on div "[DATE] - [DATE] 59:15 h $7,110" at bounding box center [523, 248] width 168 height 43
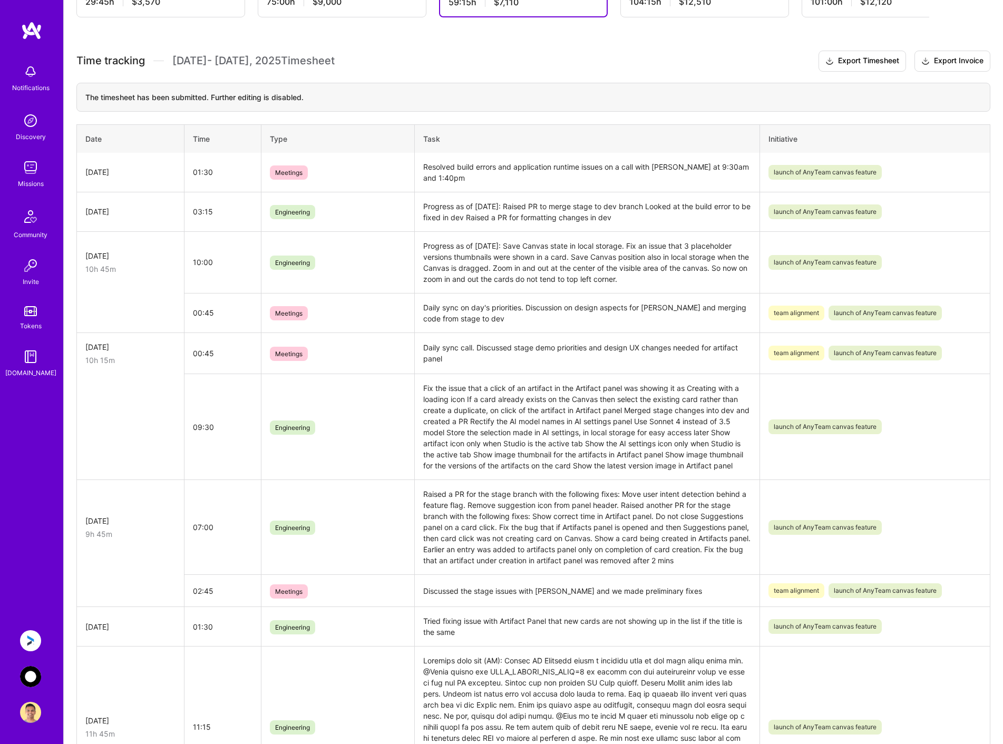
scroll to position [105, 0]
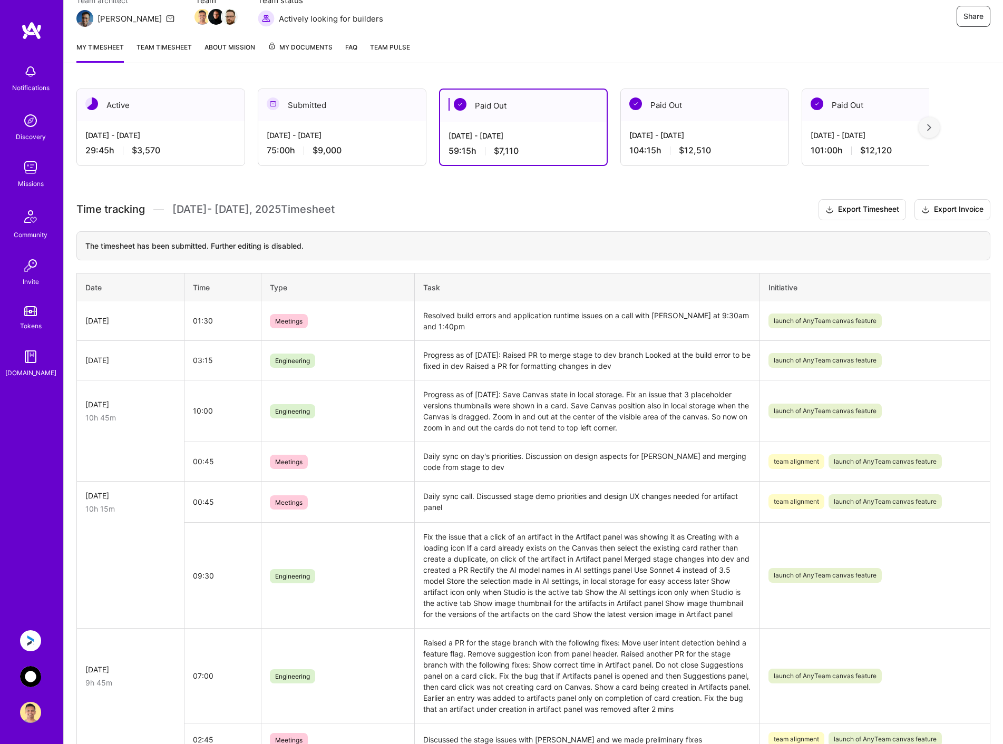
click at [35, 638] on img at bounding box center [30, 640] width 21 height 21
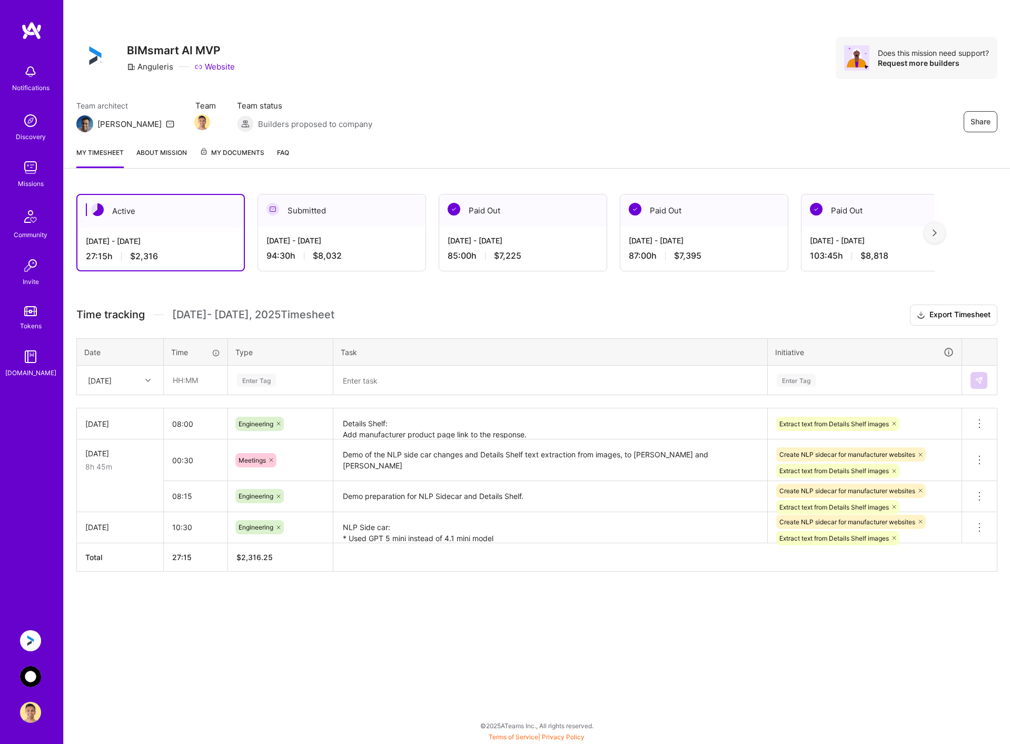
click at [34, 673] on img at bounding box center [30, 676] width 21 height 21
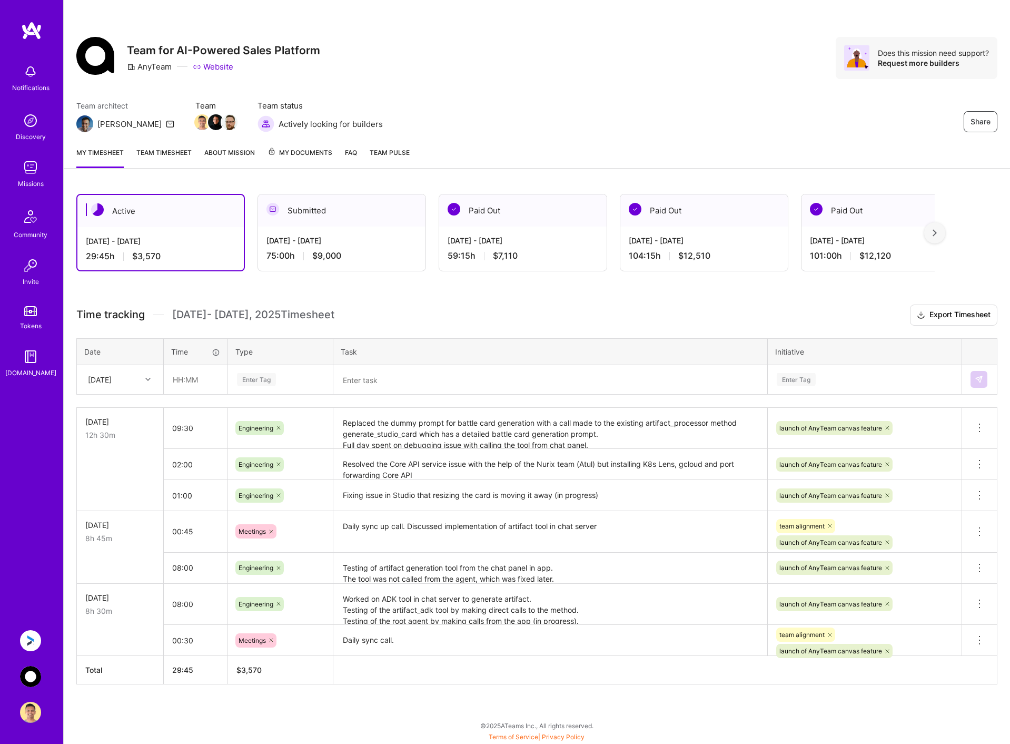
click at [32, 640] on img at bounding box center [30, 640] width 21 height 21
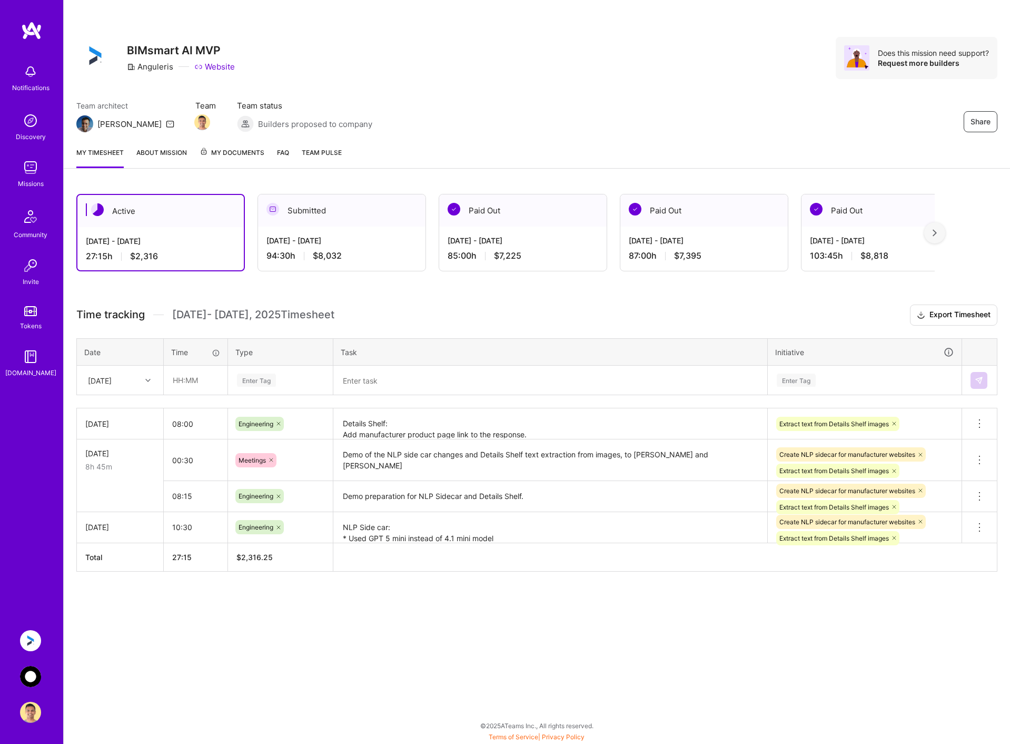
click at [365, 253] on div "94:30 h $8,032" at bounding box center [342, 255] width 151 height 11
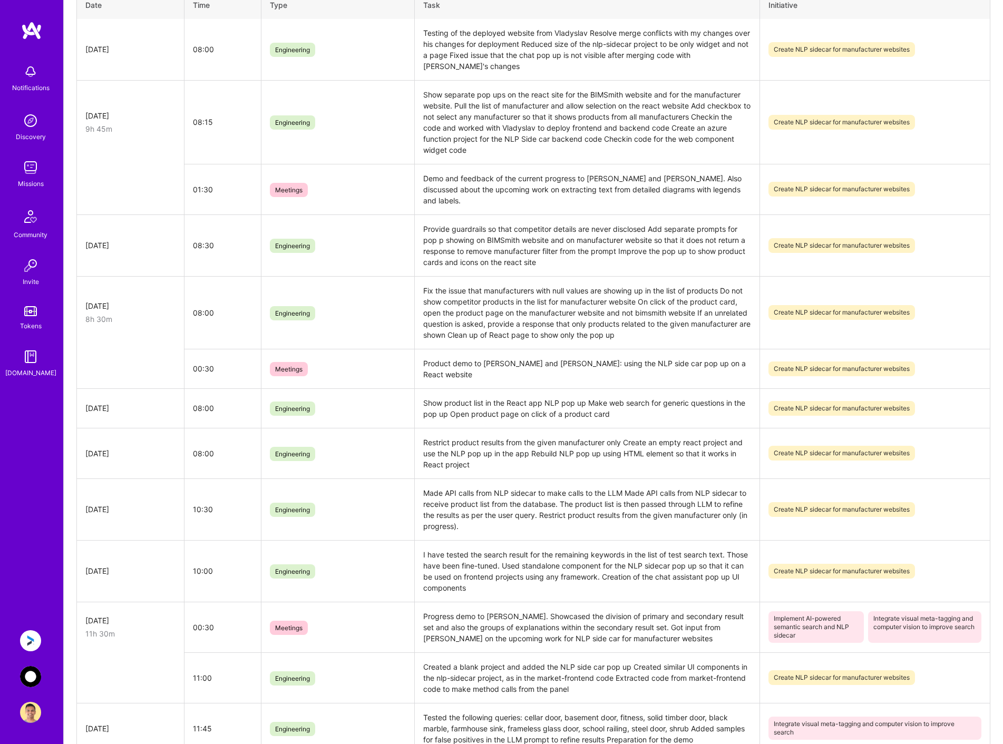
scroll to position [459, 0]
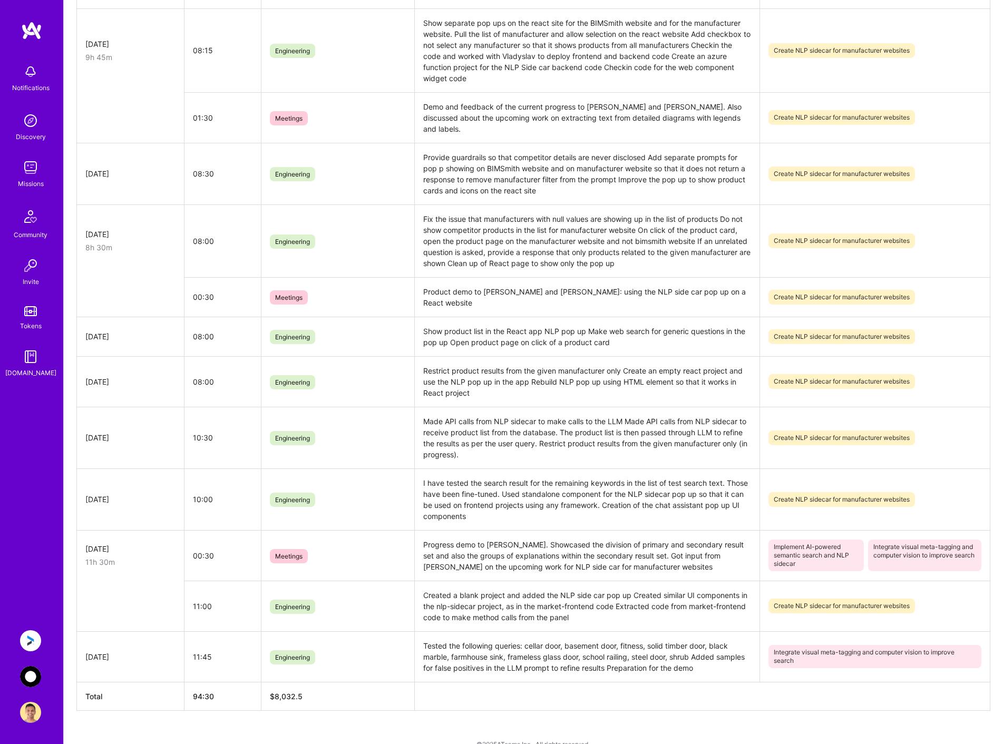
click at [146, 593] on td at bounding box center [130, 606] width 107 height 51
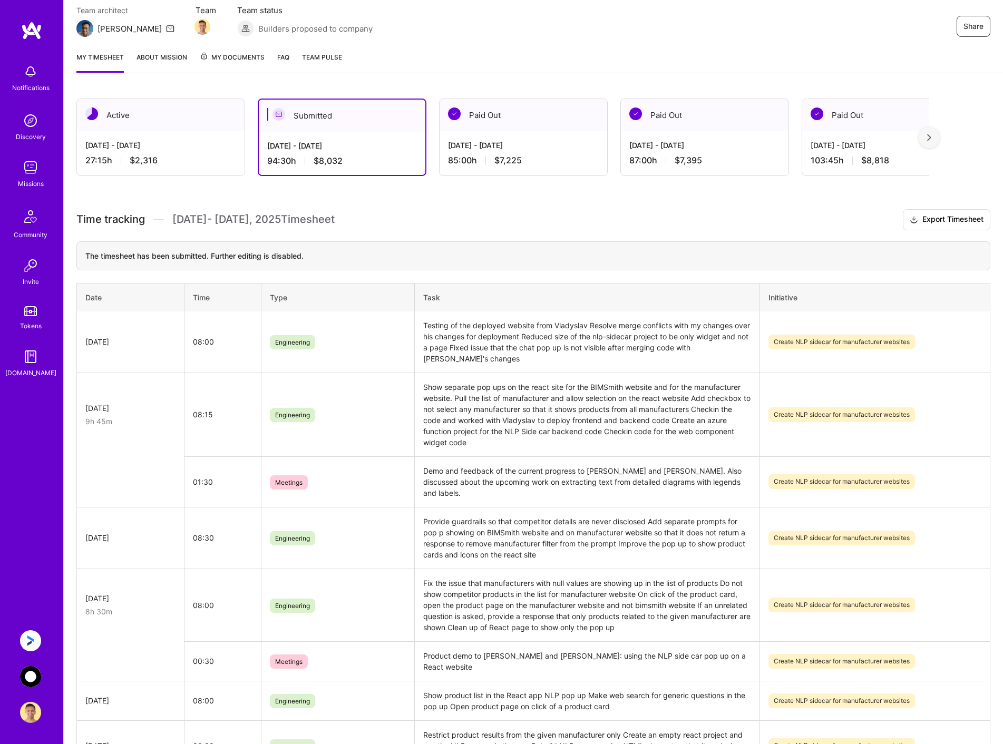
scroll to position [0, 0]
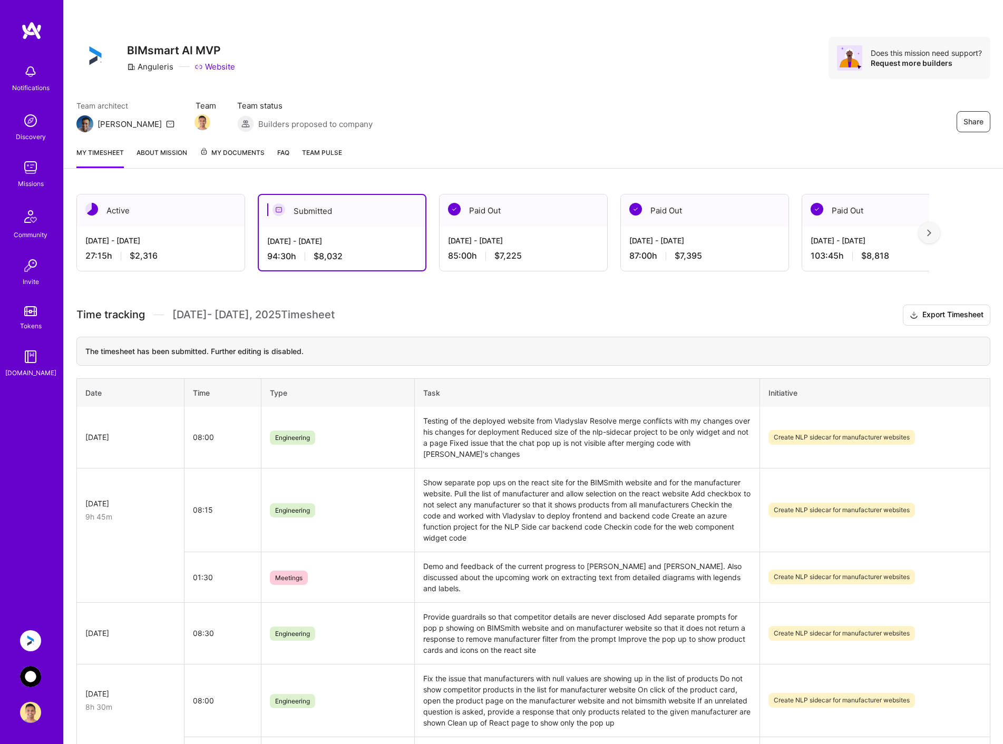
click at [938, 236] on div at bounding box center [928, 232] width 21 height 21
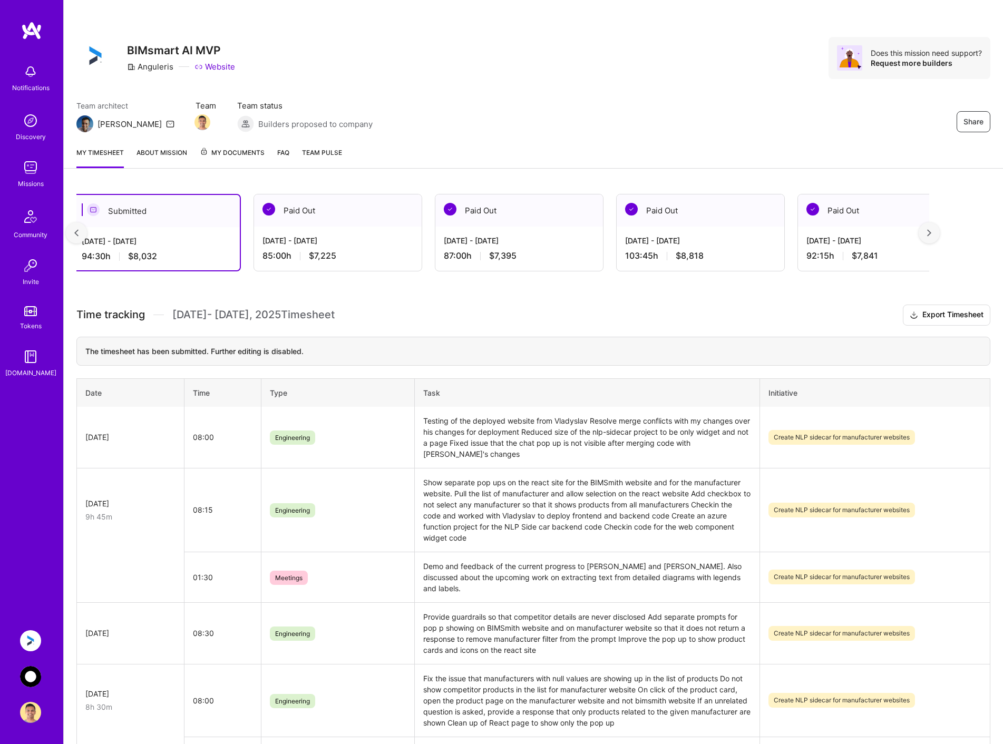
scroll to position [0, 191]
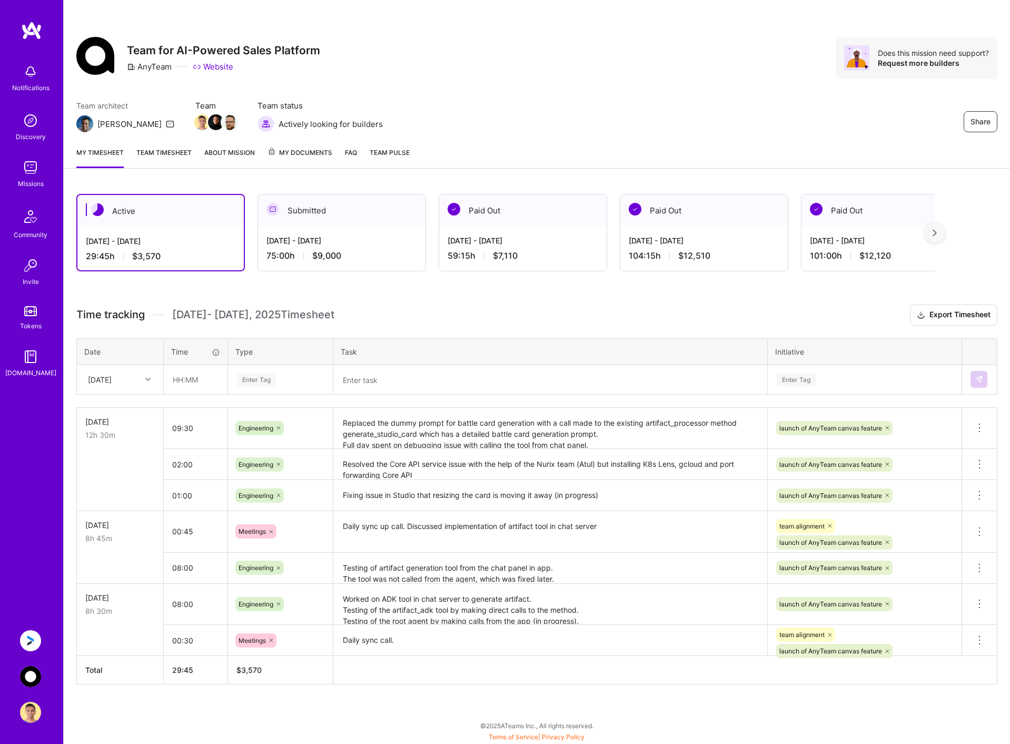
click at [311, 221] on div "Submitted" at bounding box center [342, 210] width 168 height 32
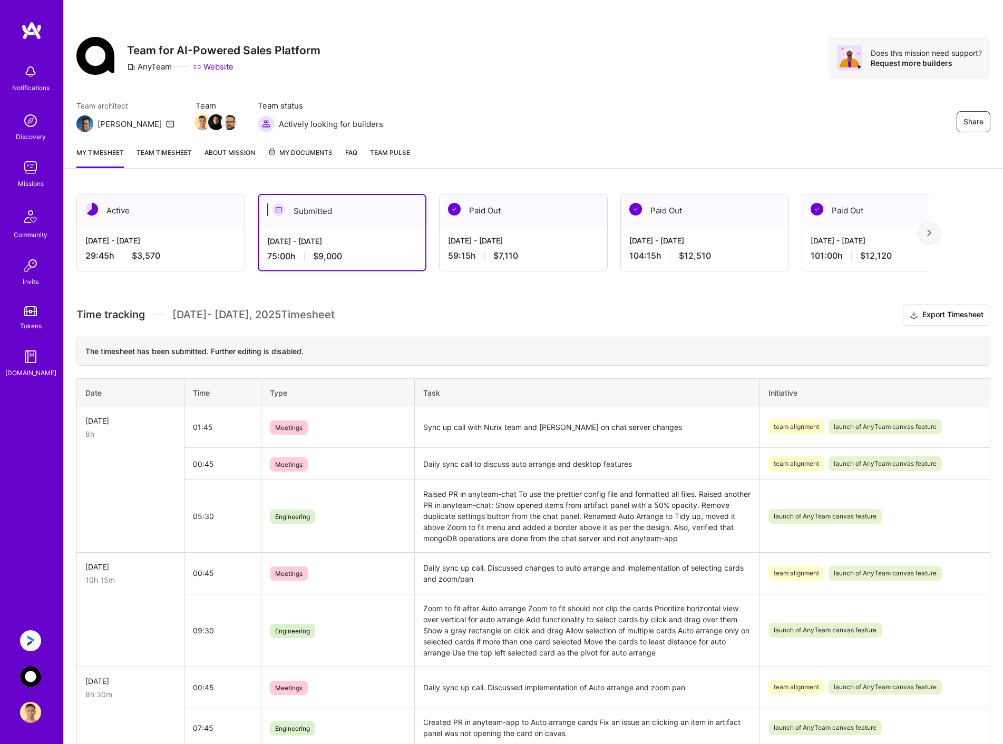
click at [939, 228] on div at bounding box center [928, 232] width 21 height 21
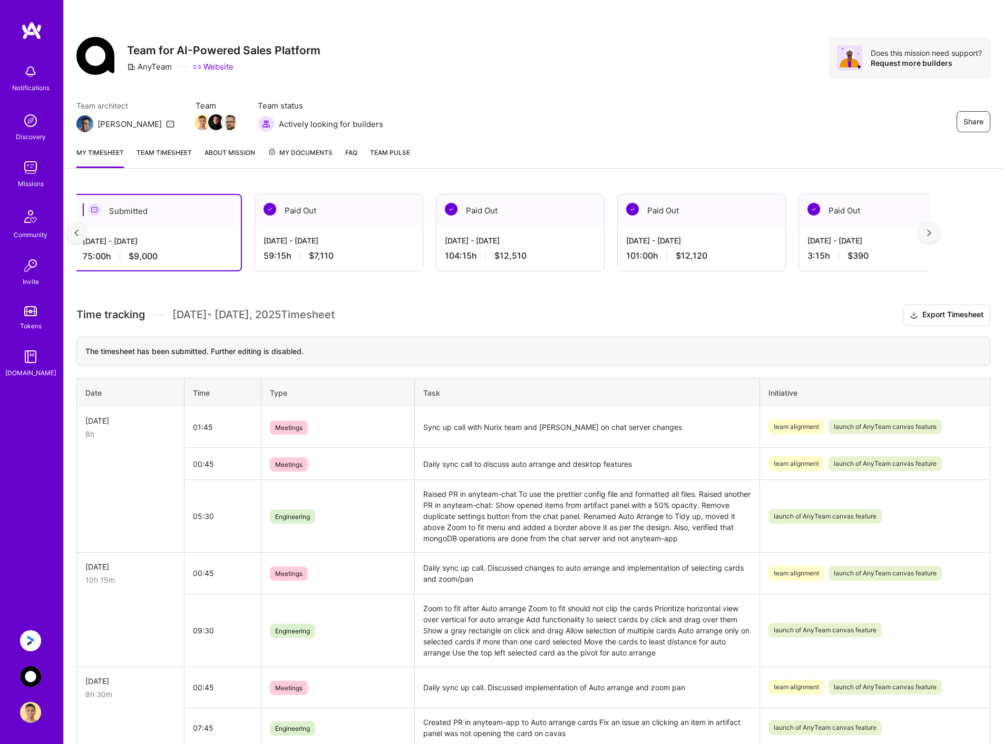
scroll to position [0, 190]
click at [72, 232] on div at bounding box center [76, 232] width 21 height 21
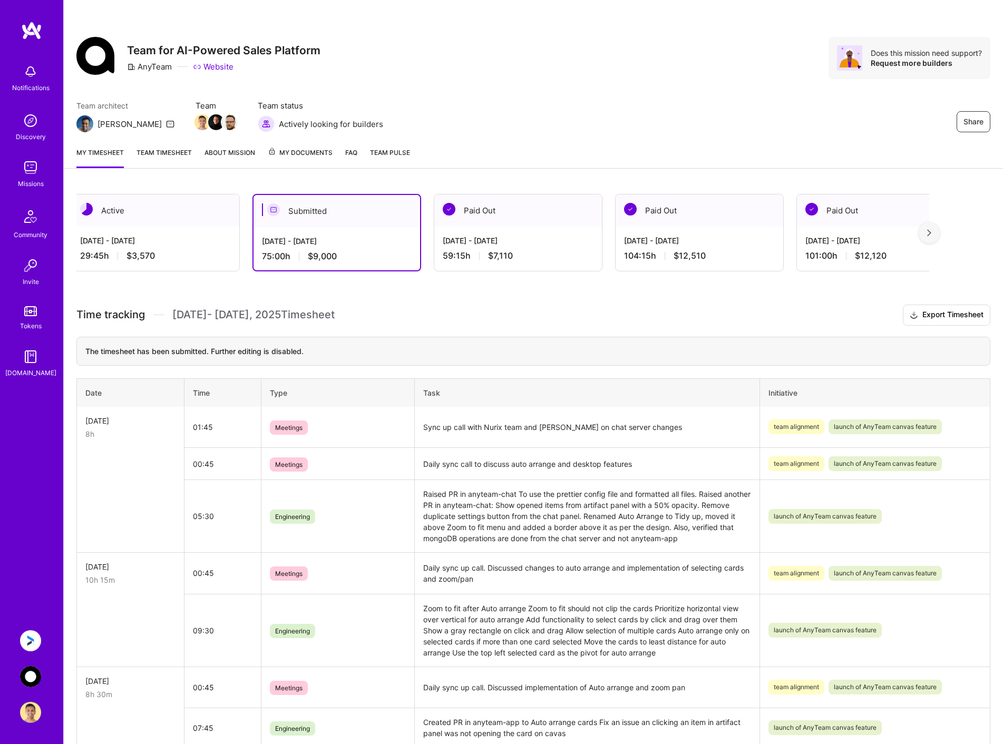
scroll to position [0, 0]
